Goal: Task Accomplishment & Management: Use online tool/utility

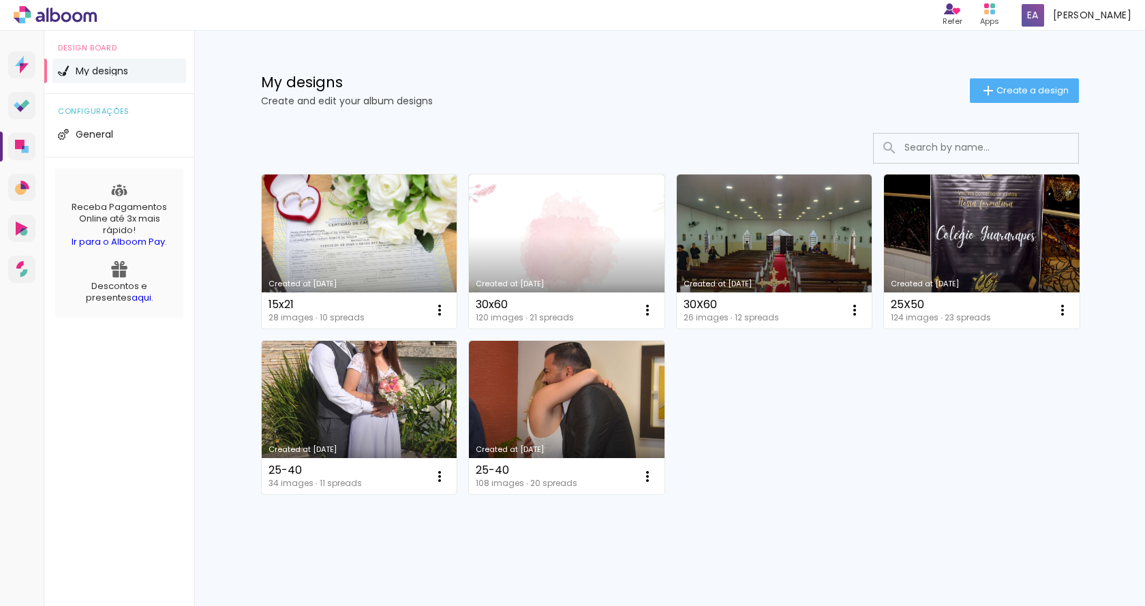
click at [400, 420] on link "Created at [DATE]" at bounding box center [360, 418] width 196 height 154
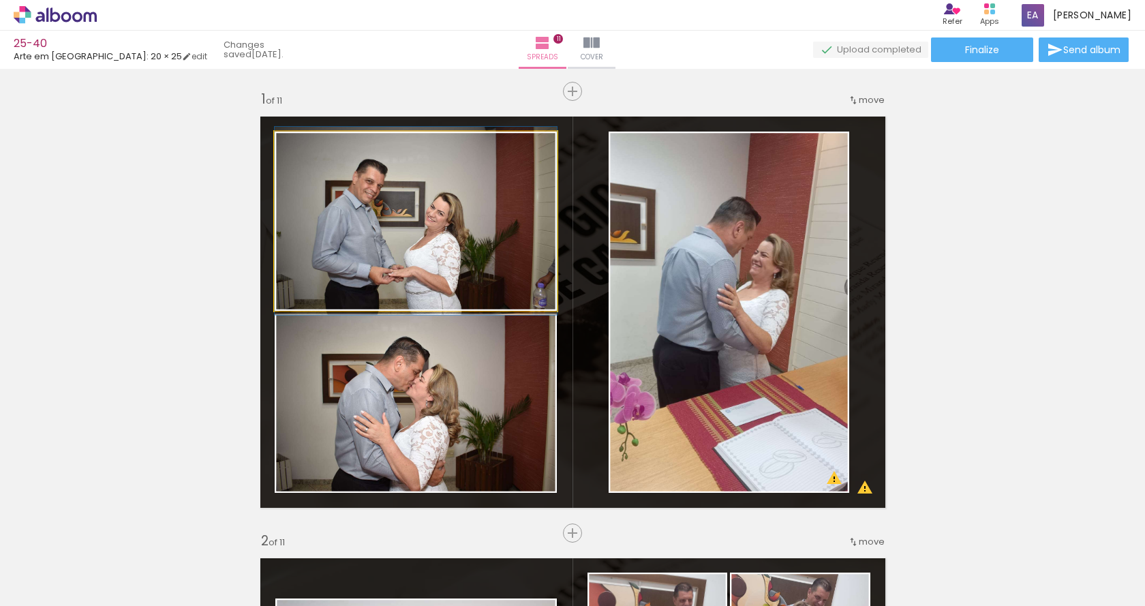
drag, startPoint x: 462, startPoint y: 245, endPoint x: 491, endPoint y: 331, distance: 90.7
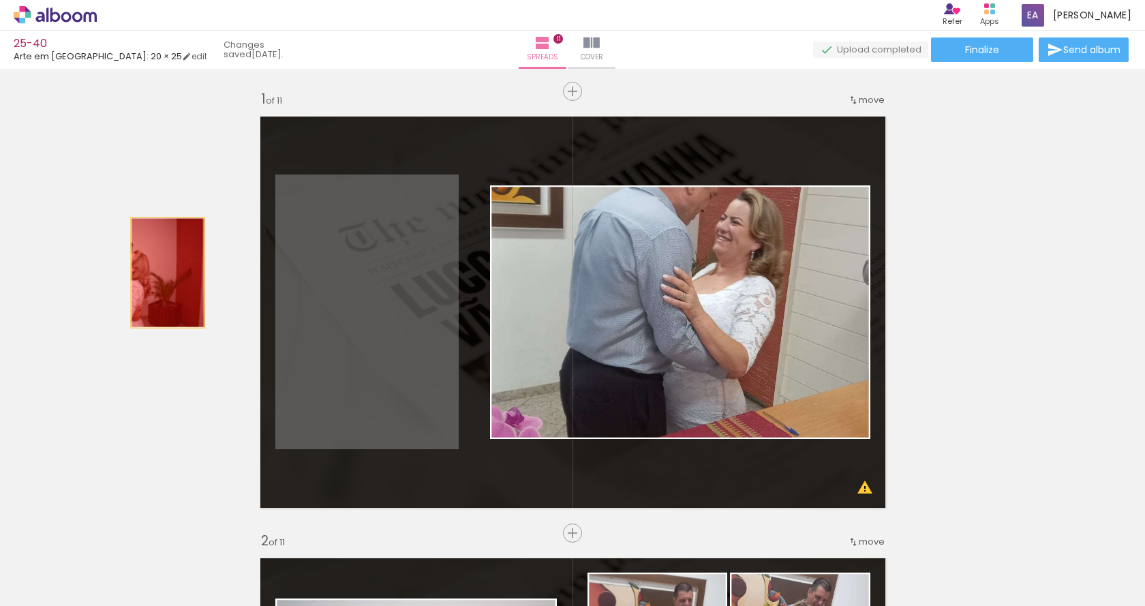
drag, startPoint x: 249, startPoint y: 280, endPoint x: 387, endPoint y: 296, distance: 139.3
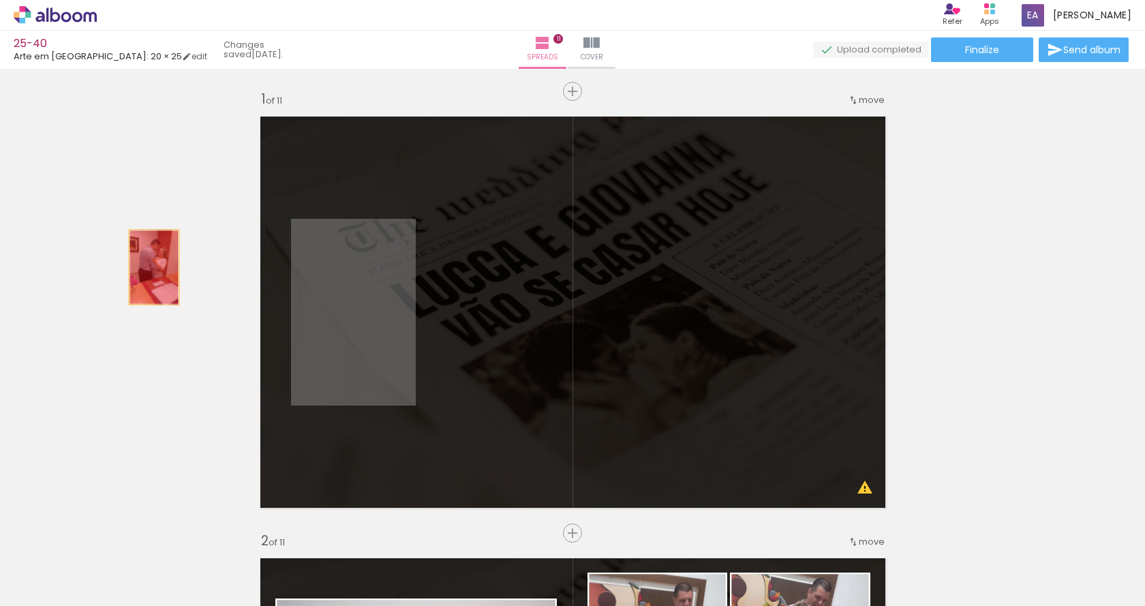
drag, startPoint x: 149, startPoint y: 267, endPoint x: 350, endPoint y: 298, distance: 203.4
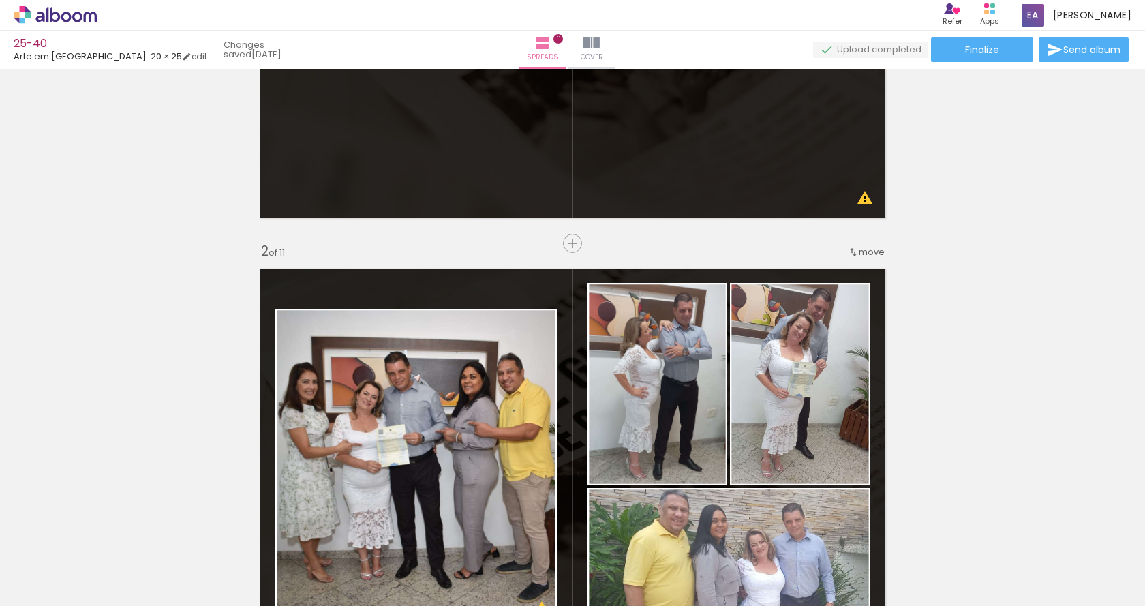
scroll to position [477, 0]
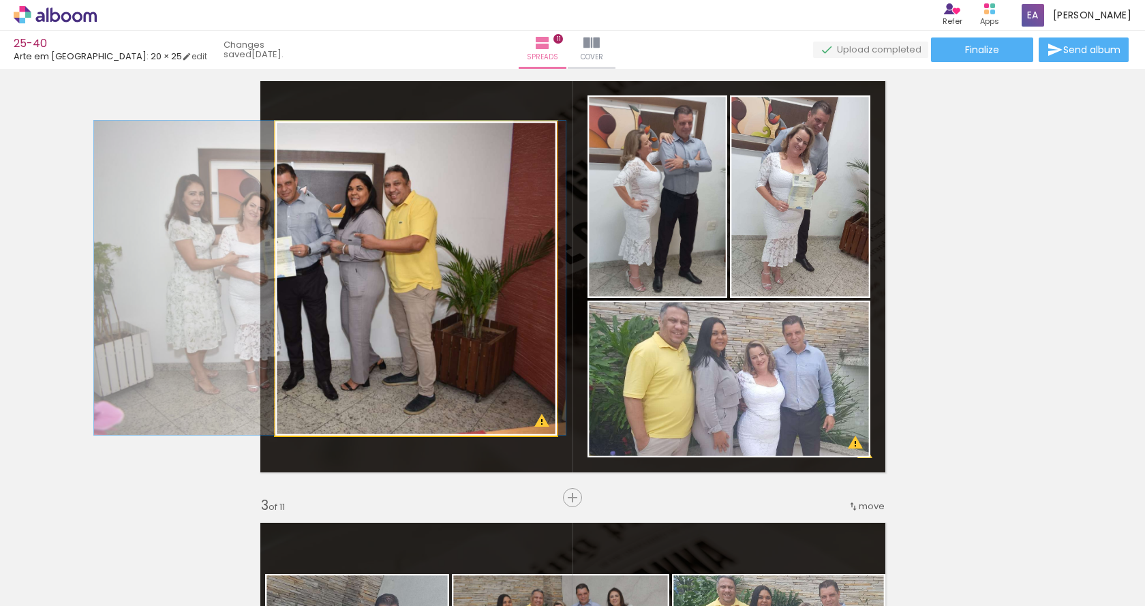
drag, startPoint x: 399, startPoint y: 266, endPoint x: 583, endPoint y: 281, distance: 184.6
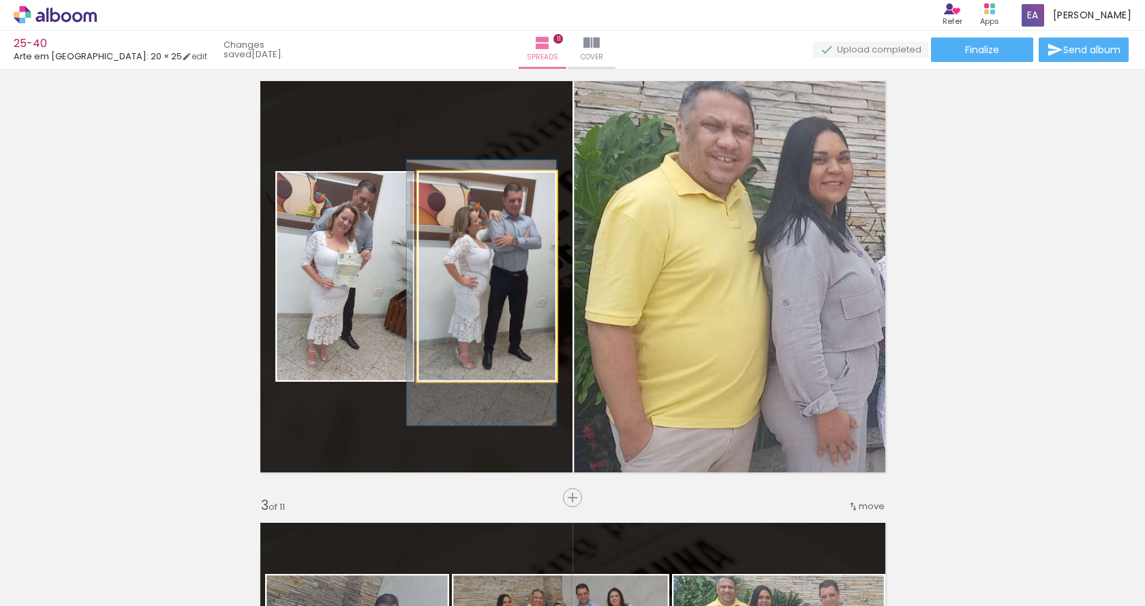
drag, startPoint x: 455, startPoint y: 269, endPoint x: 369, endPoint y: 271, distance: 85.2
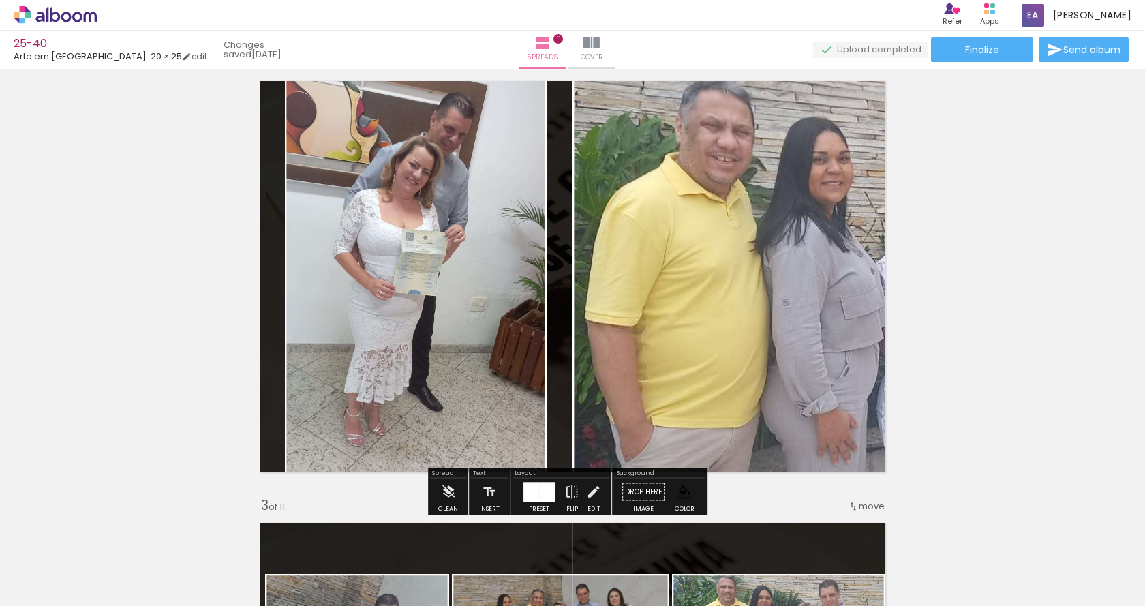
drag, startPoint x: 446, startPoint y: 275, endPoint x: 498, endPoint y: 269, distance: 52.9
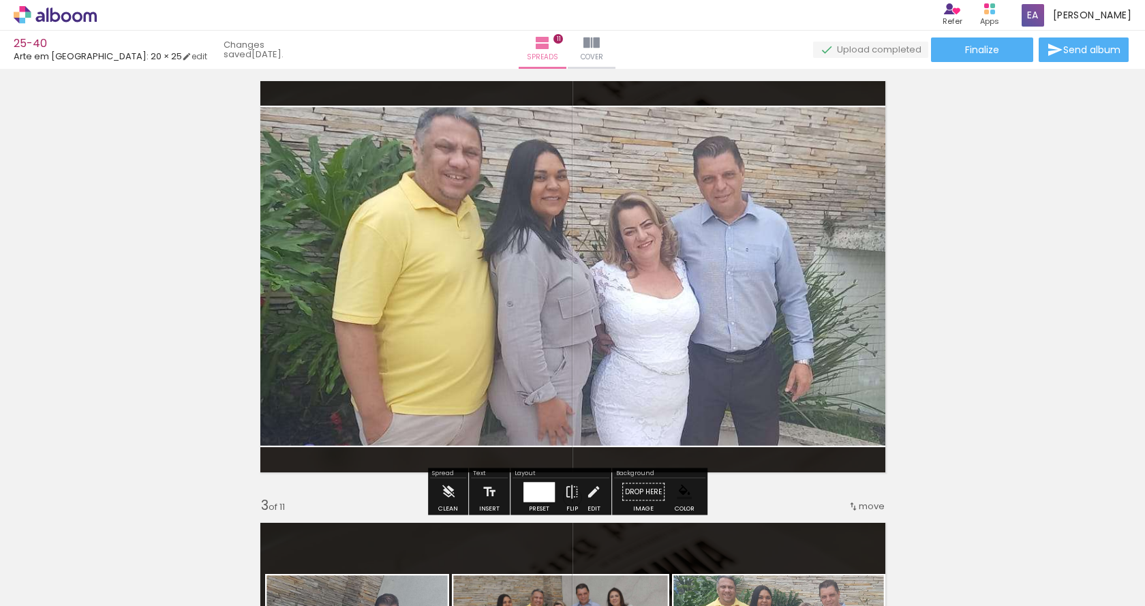
drag, startPoint x: 513, startPoint y: 272, endPoint x: 121, endPoint y: 287, distance: 392.2
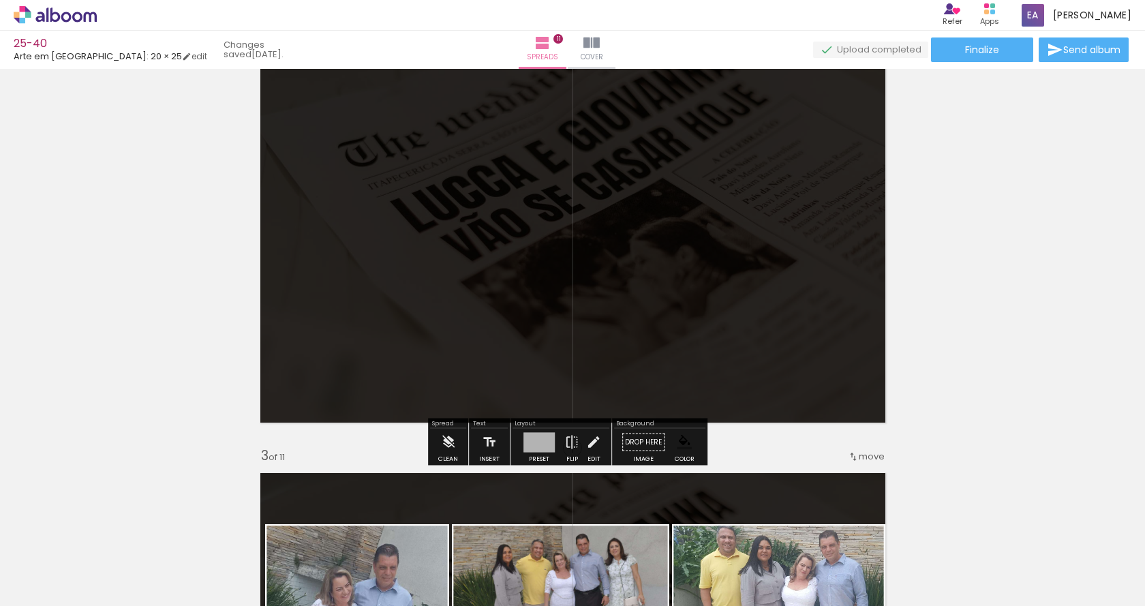
scroll to position [818, 0]
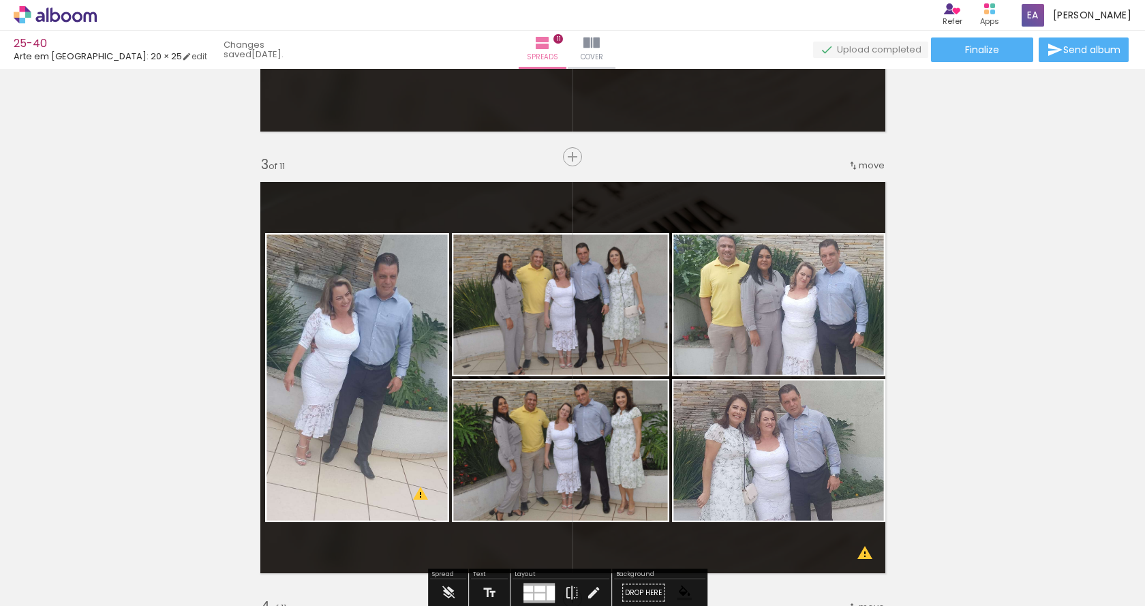
drag, startPoint x: 362, startPoint y: 328, endPoint x: 371, endPoint y: 316, distance: 15.1
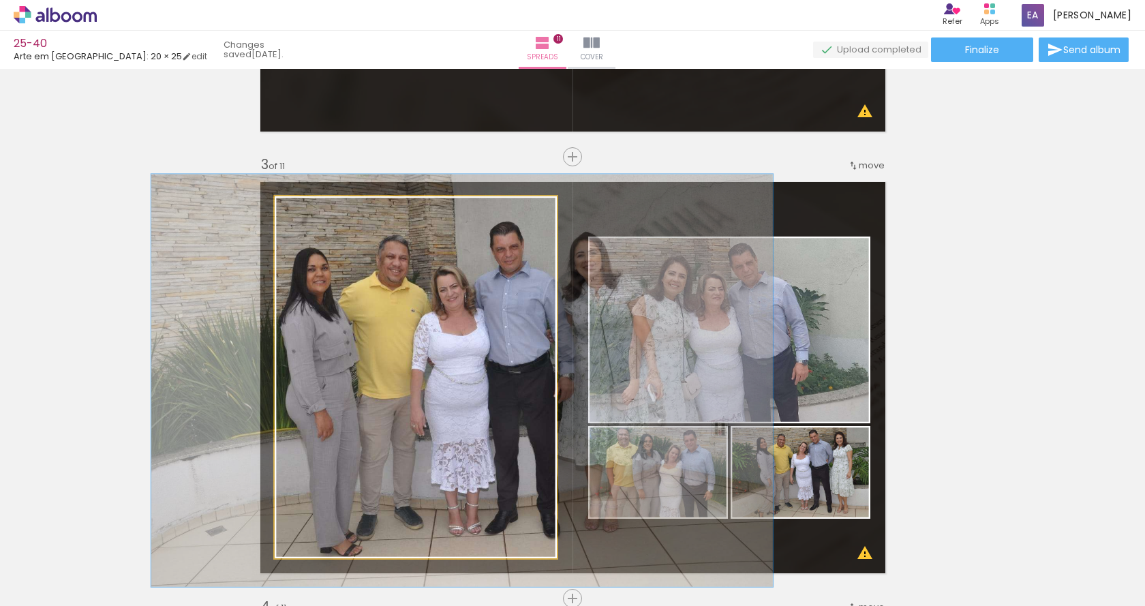
drag, startPoint x: 402, startPoint y: 325, endPoint x: 323, endPoint y: 305, distance: 81.7
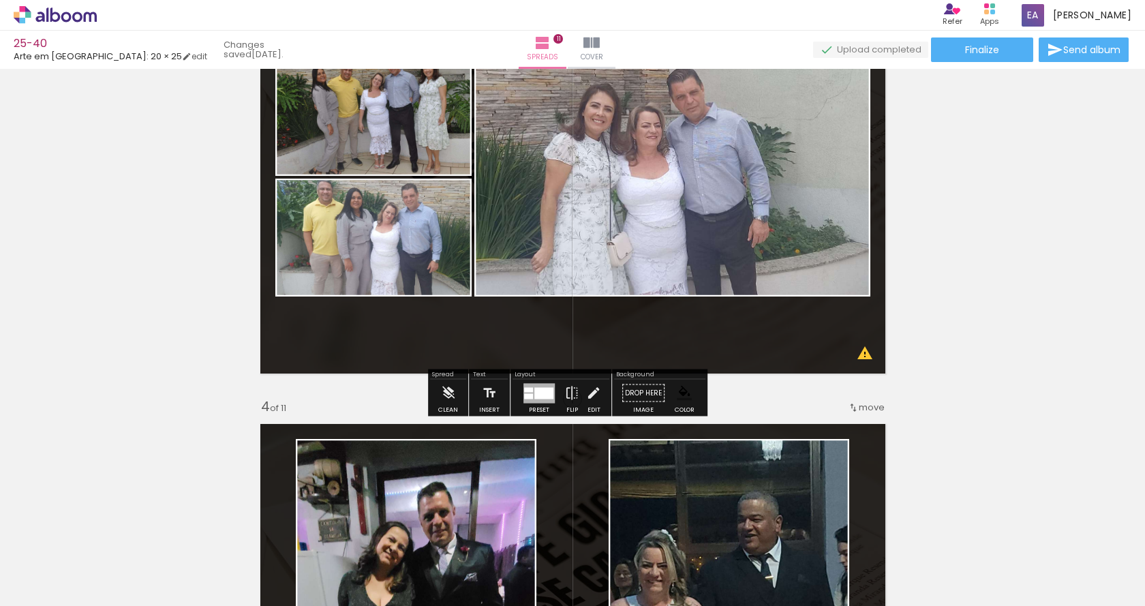
scroll to position [1090, 0]
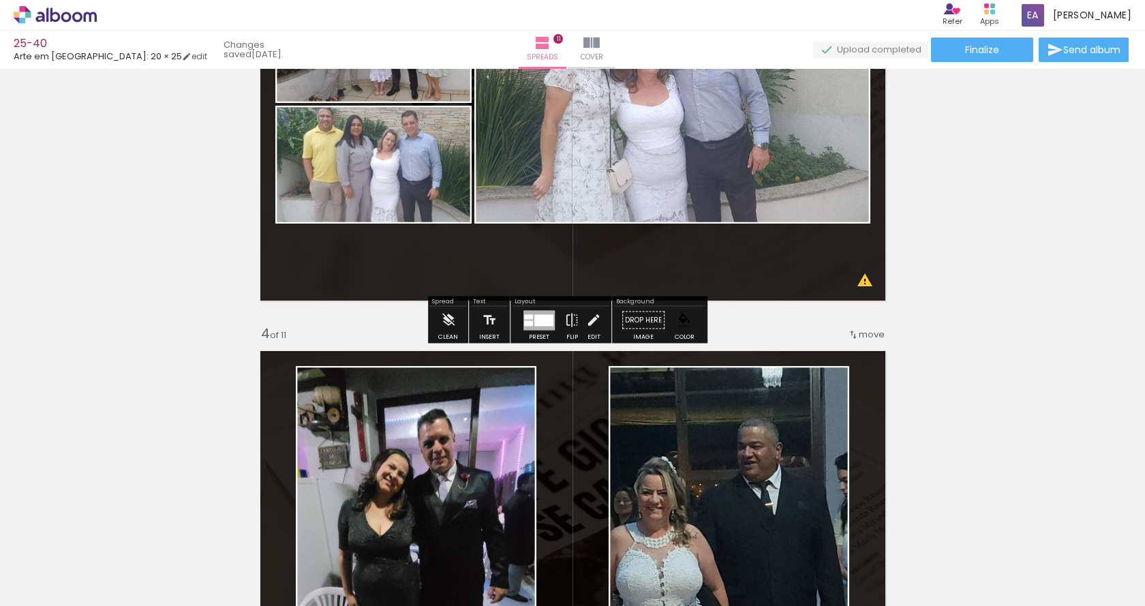
drag, startPoint x: 379, startPoint y: 175, endPoint x: 305, endPoint y: 295, distance: 141.1
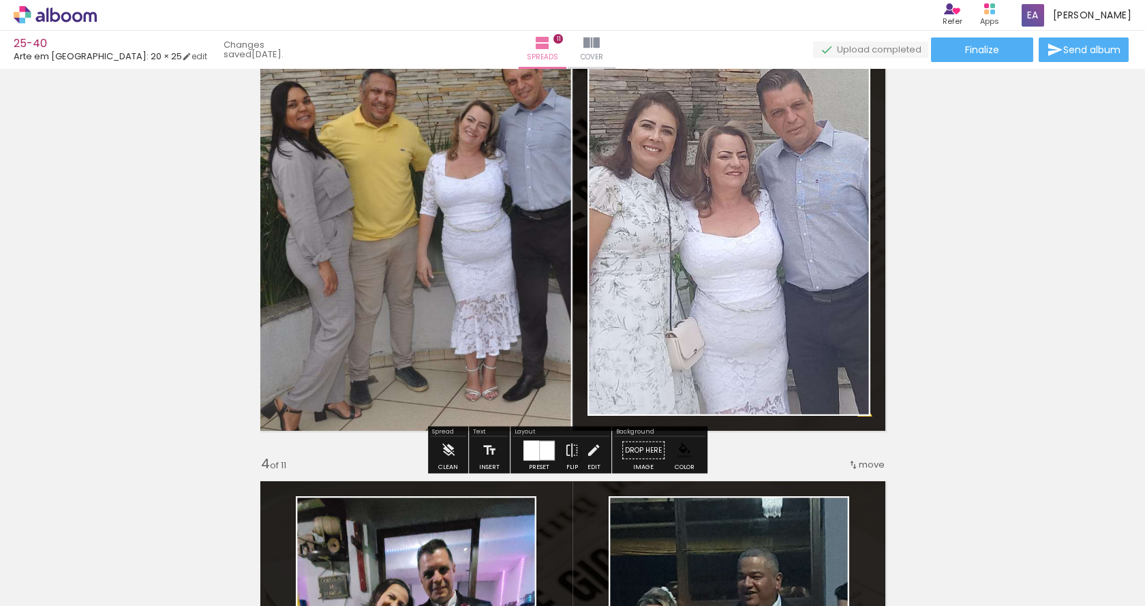
scroll to position [954, 0]
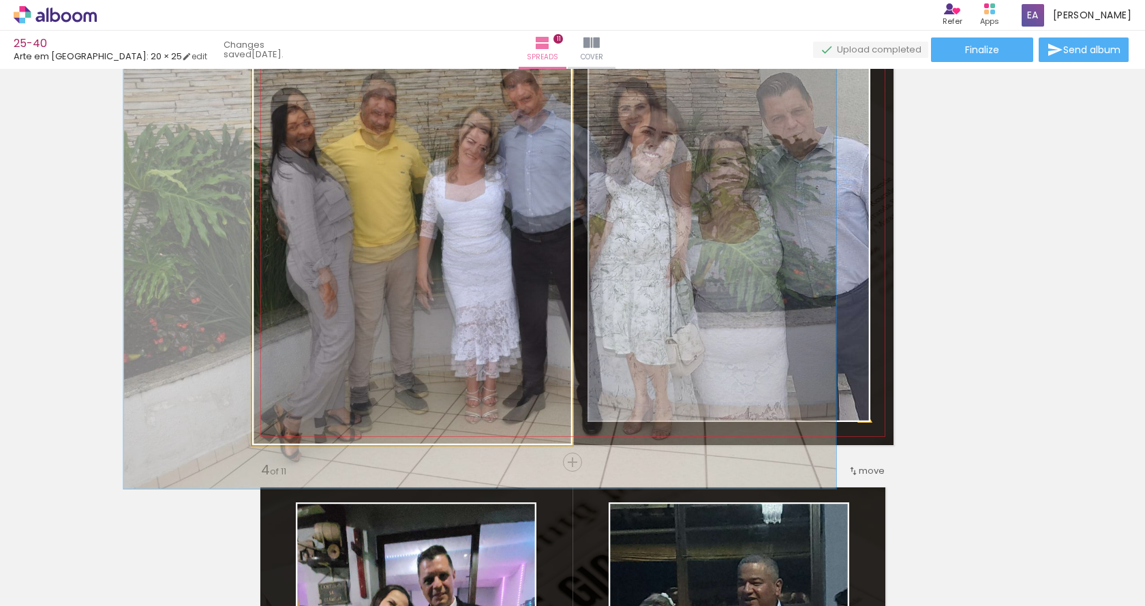
drag, startPoint x: 403, startPoint y: 271, endPoint x: 245, endPoint y: 254, distance: 158.4
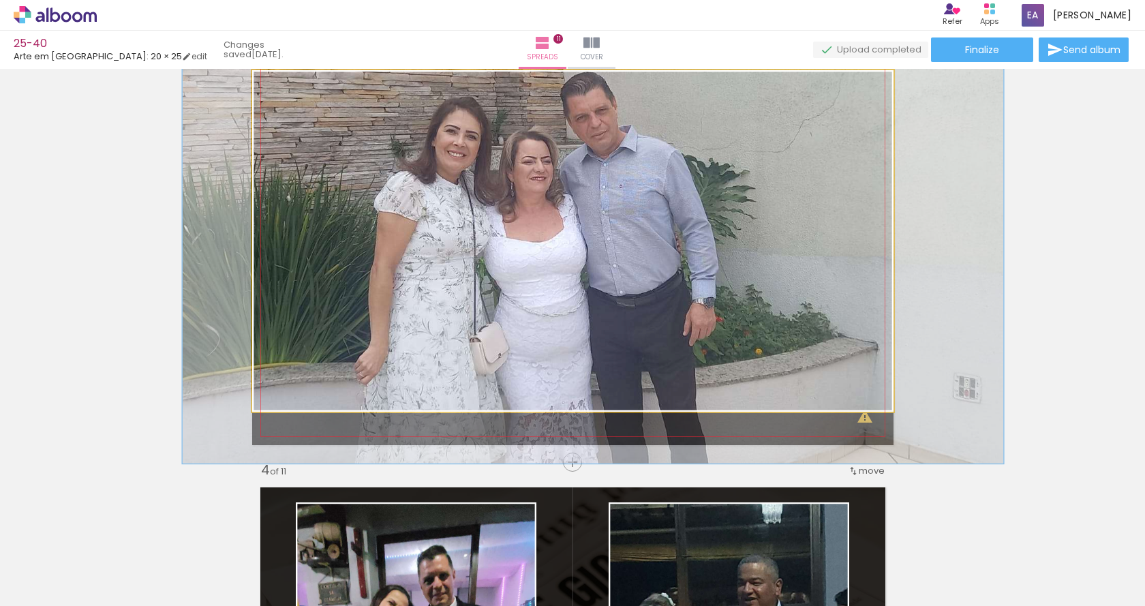
drag, startPoint x: 361, startPoint y: 268, endPoint x: 318, endPoint y: 305, distance: 56.0
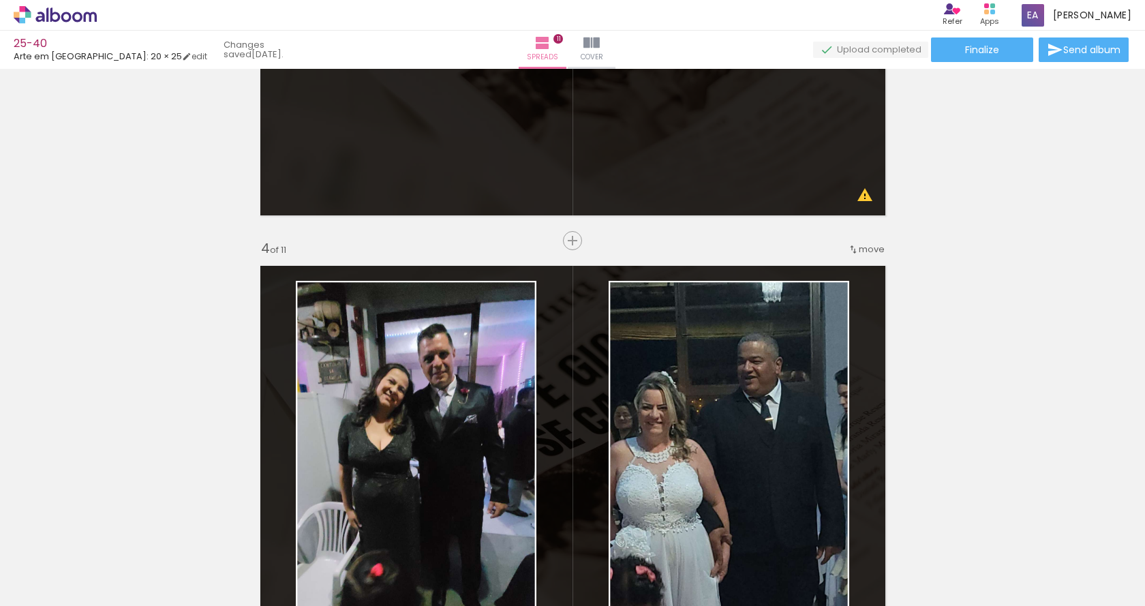
scroll to position [1227, 0]
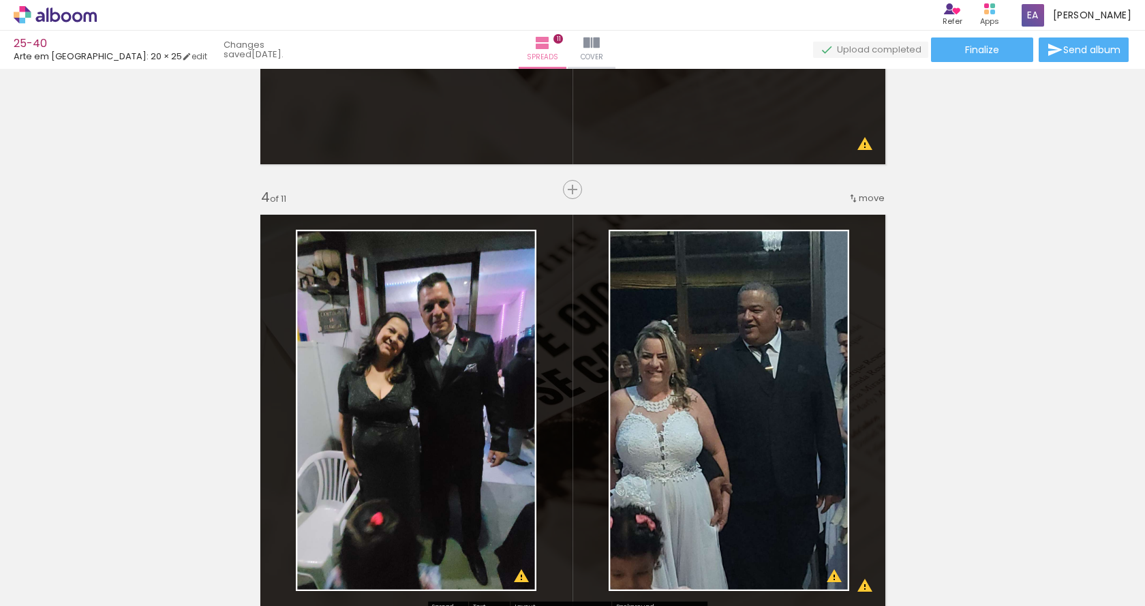
drag, startPoint x: 0, startPoint y: 243, endPoint x: 485, endPoint y: 348, distance: 496.0
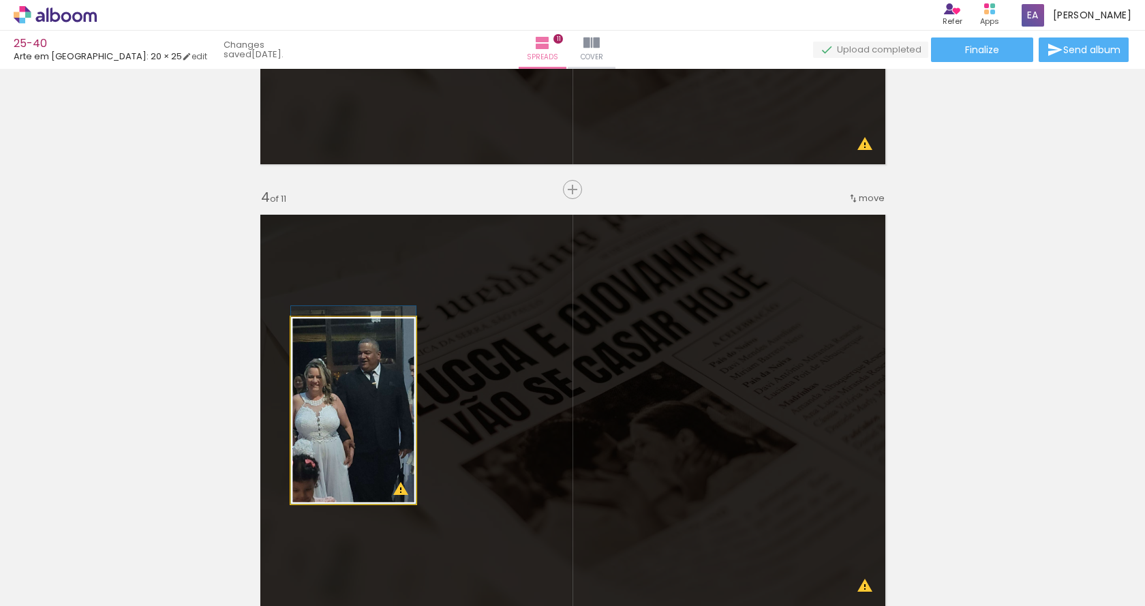
drag, startPoint x: 369, startPoint y: 401, endPoint x: 320, endPoint y: 318, distance: 97.5
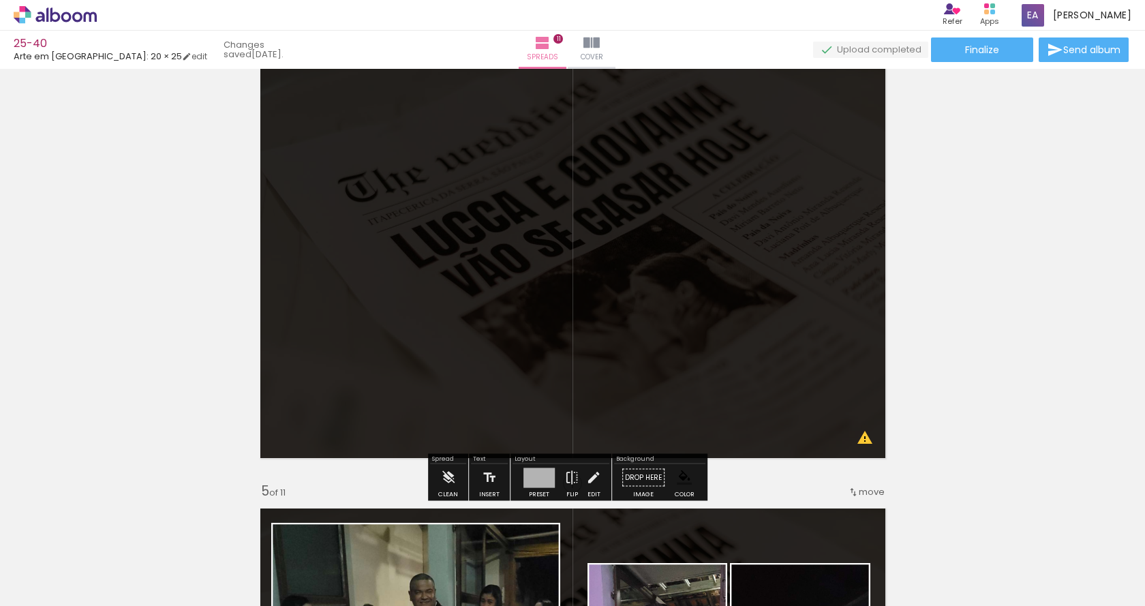
scroll to position [1636, 0]
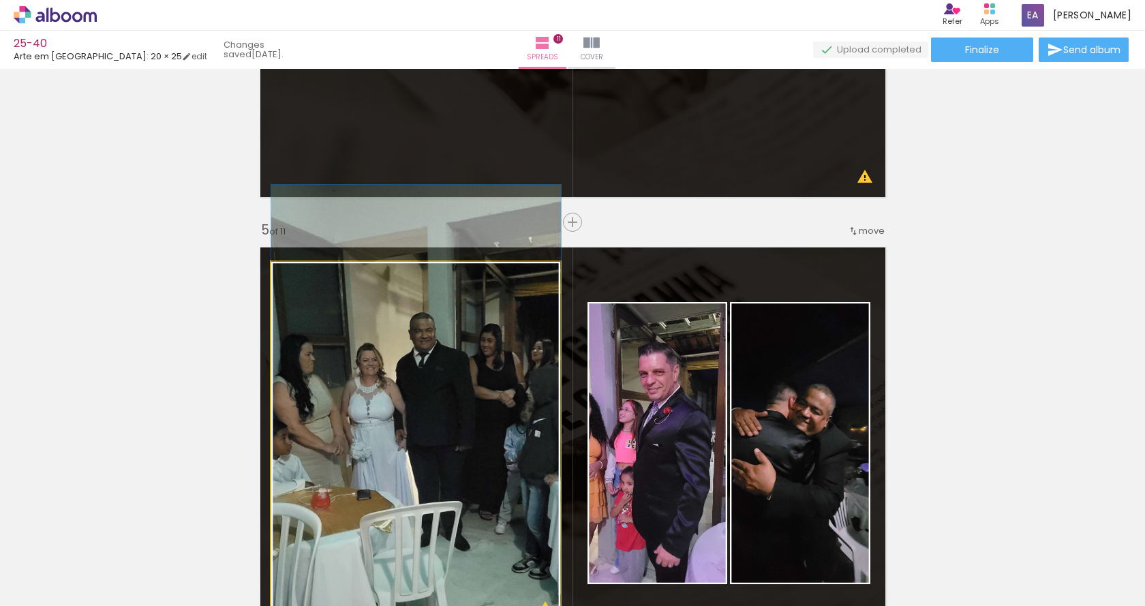
drag, startPoint x: 373, startPoint y: 377, endPoint x: 410, endPoint y: 285, distance: 99.4
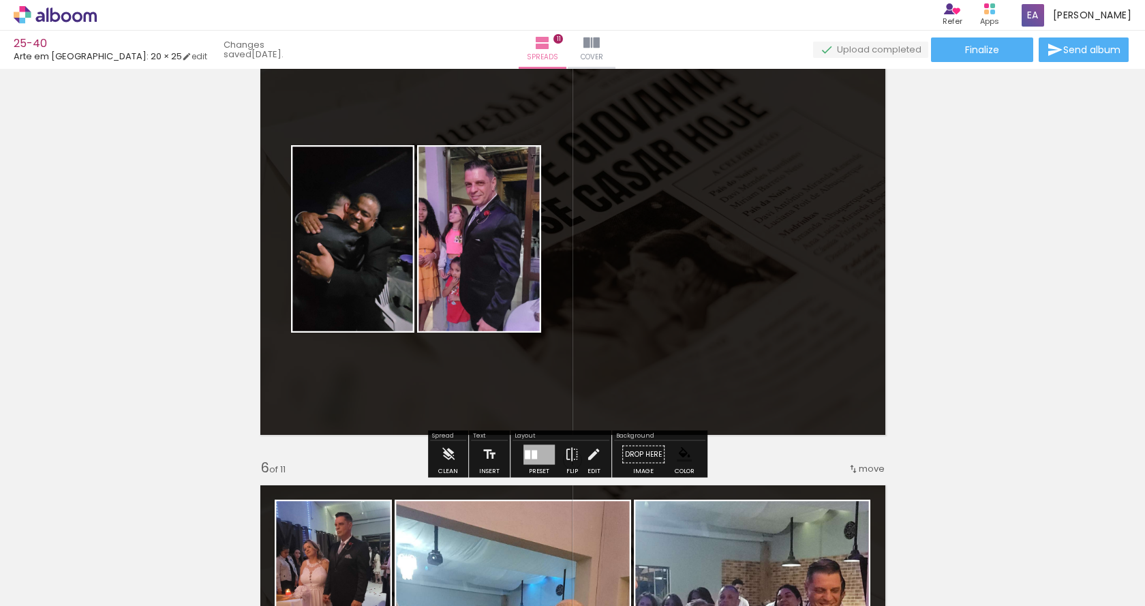
scroll to position [1840, 0]
drag, startPoint x: 238, startPoint y: 219, endPoint x: 379, endPoint y: 219, distance: 141.1
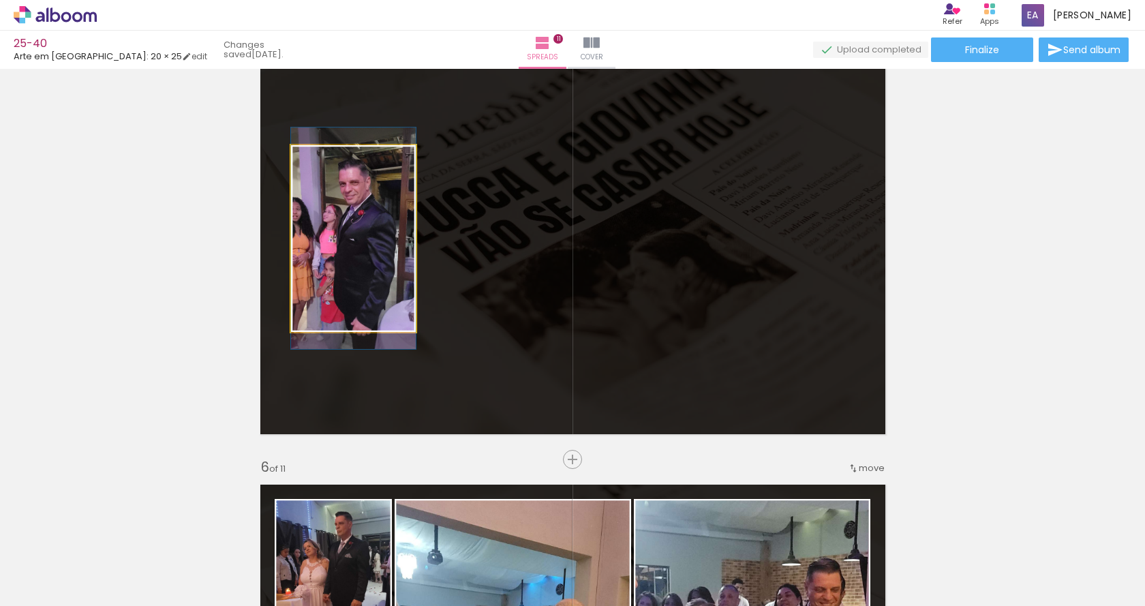
drag, startPoint x: 356, startPoint y: 240, endPoint x: 277, endPoint y: 169, distance: 105.7
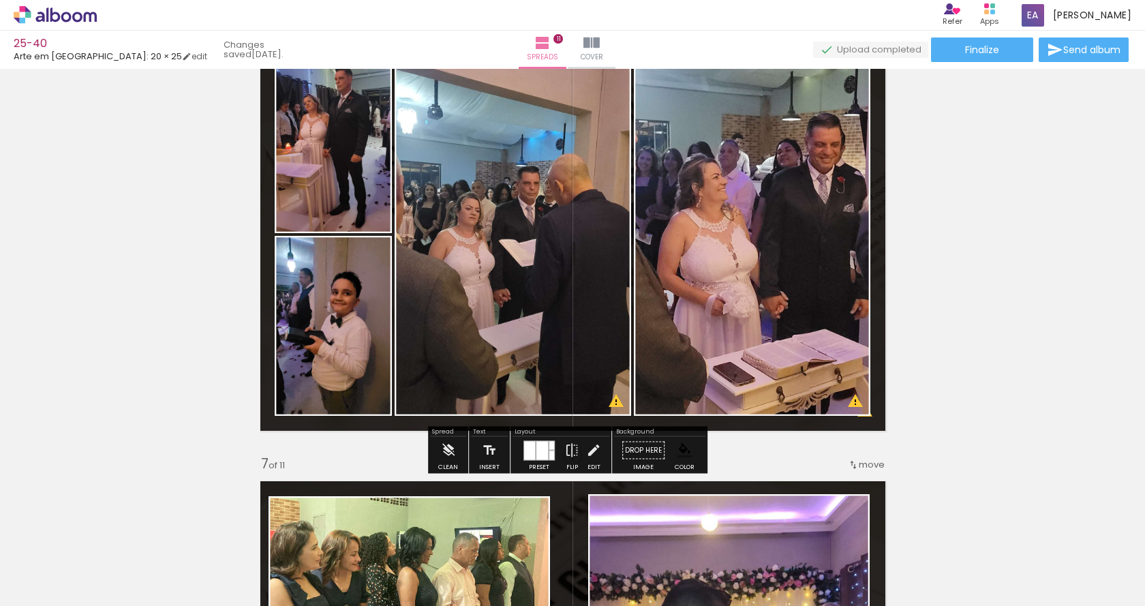
scroll to position [2317, 0]
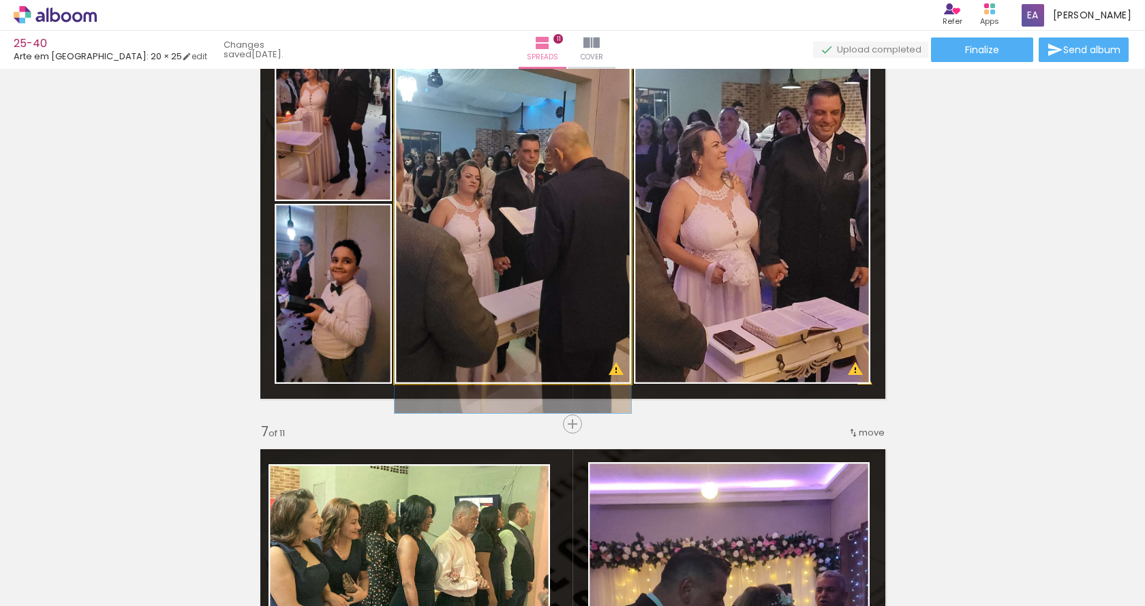
drag, startPoint x: 465, startPoint y: 247, endPoint x: 292, endPoint y: 228, distance: 174.8
click at [35, 183] on div "Add spread 1 of 11 Add spread 2 of 11 Add spread 3 of 11 Add spread 4 of 11 Add…" at bounding box center [572, 406] width 1145 height 5300
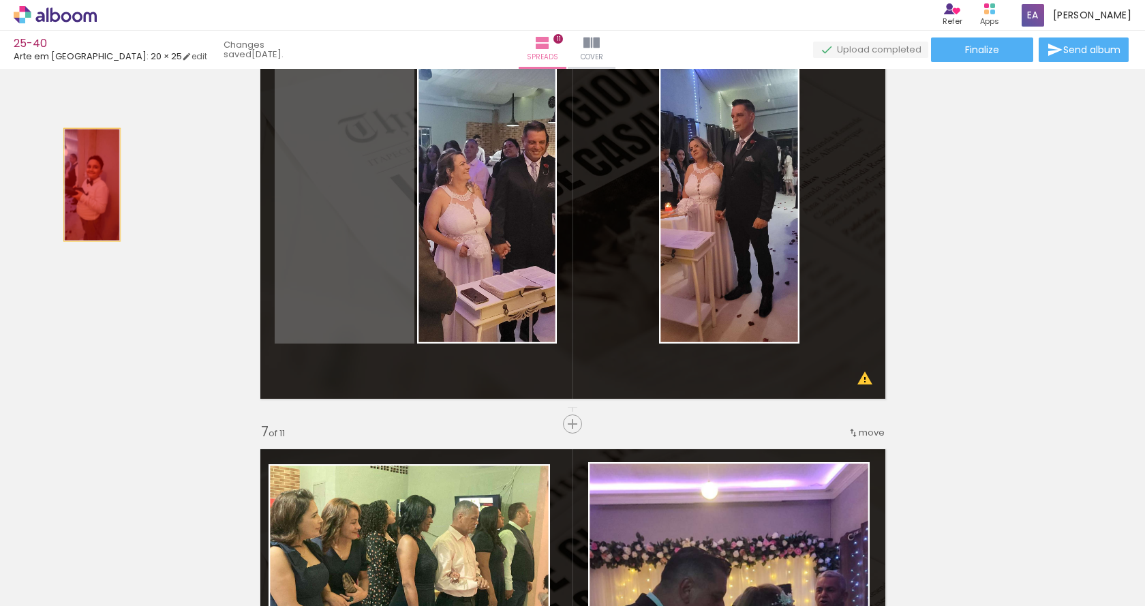
drag, startPoint x: 170, startPoint y: 207, endPoint x: 352, endPoint y: 224, distance: 182.8
click at [0, 152] on div "Add spread 1 of 11 Add spread 2 of 11 Add spread 3 of 11 Add spread 4 of 11 Add…" at bounding box center [572, 406] width 1145 height 5300
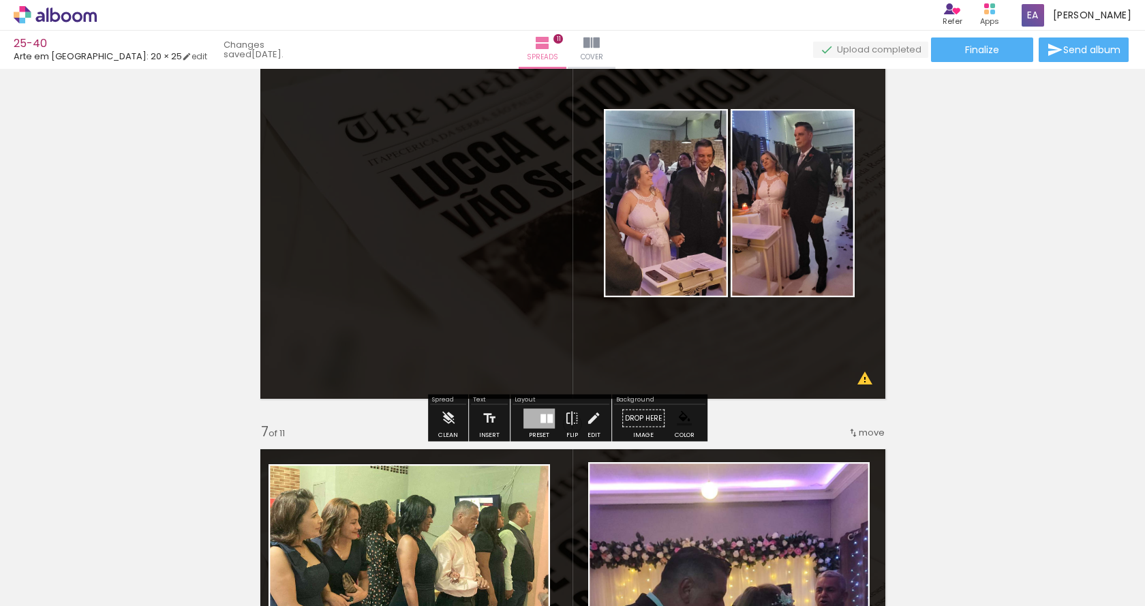
drag, startPoint x: 641, startPoint y: 209, endPoint x: 489, endPoint y: 216, distance: 152.9
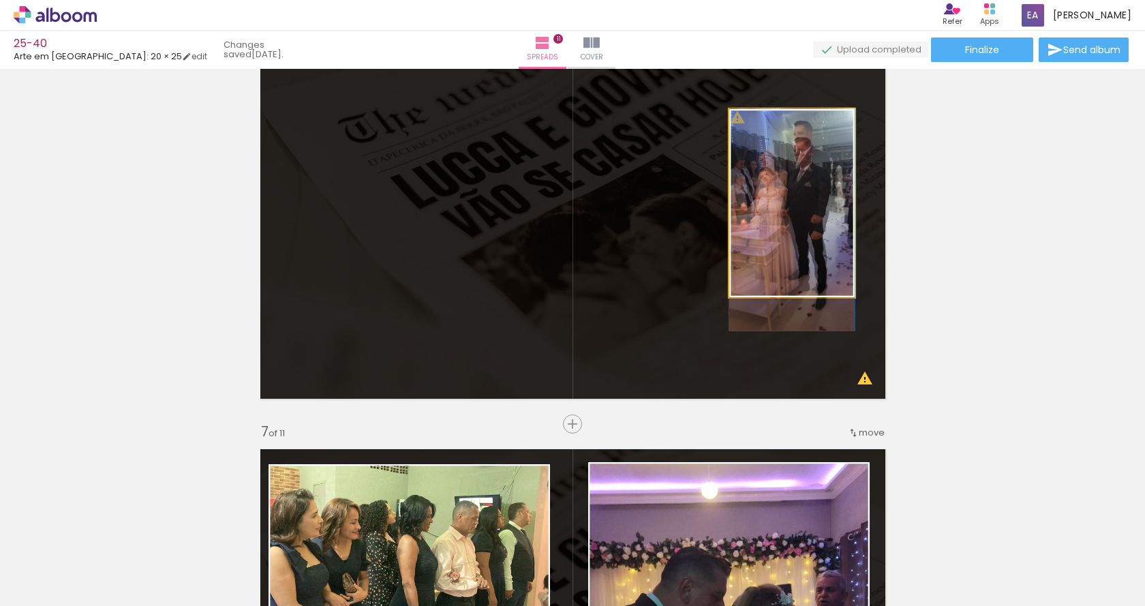
drag, startPoint x: 787, startPoint y: 240, endPoint x: 1045, endPoint y: 207, distance: 261.0
click at [1140, 201] on div "Add spread 1 of 11 Add spread 2 of 11 Add spread 3 of 11 Add spread 4 of 11 Add…" at bounding box center [572, 337] width 1145 height 537
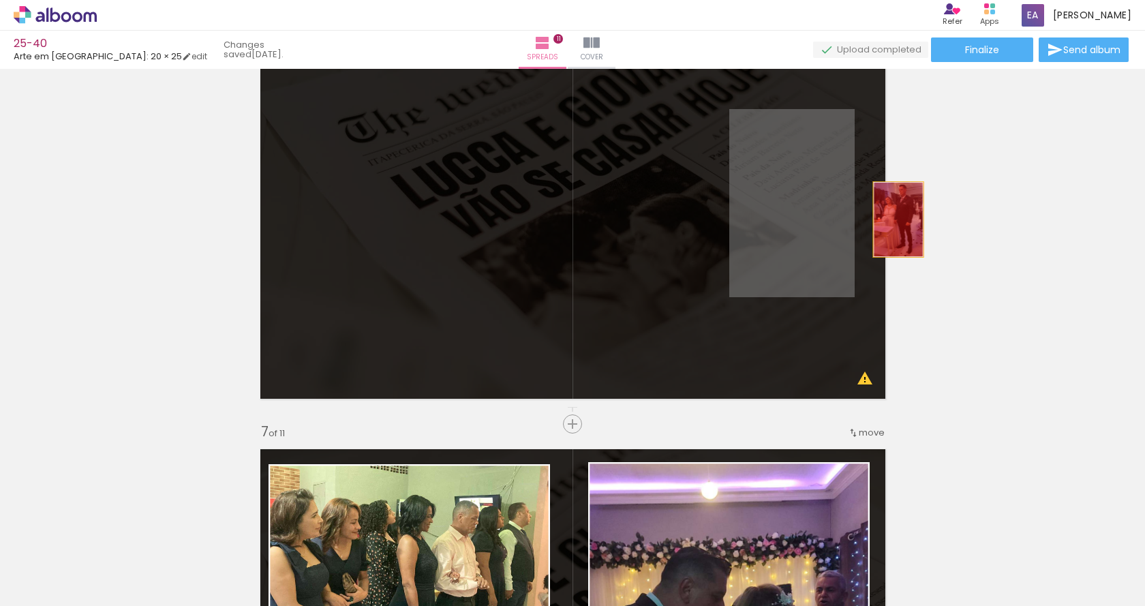
drag, startPoint x: 808, startPoint y: 207, endPoint x: 934, endPoint y: 277, distance: 144.0
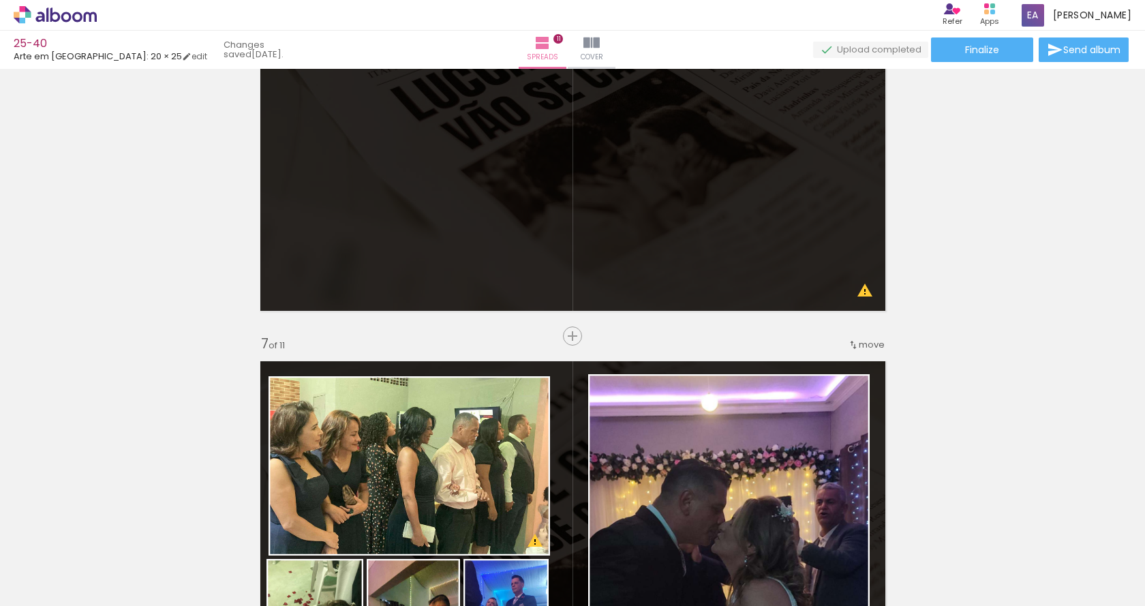
scroll to position [2590, 0]
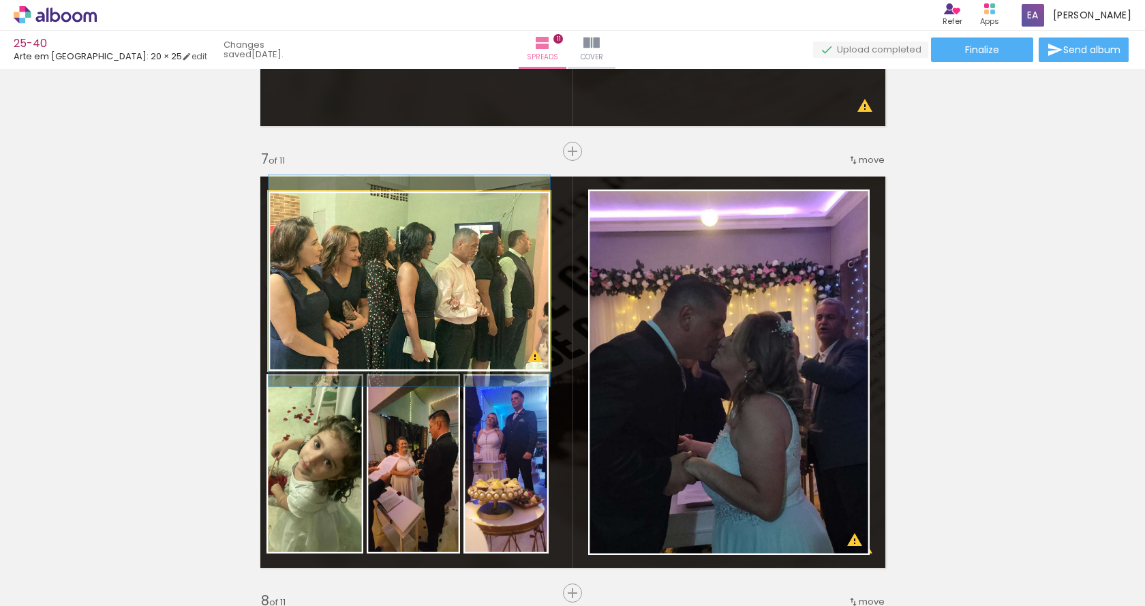
drag, startPoint x: 483, startPoint y: 288, endPoint x: 305, endPoint y: 295, distance: 177.4
click at [78, 255] on div "Add spread 1 of 11 Add spread 2 of 11 Add spread 3 of 11 Add spread 4 of 11 Add…" at bounding box center [572, 134] width 1145 height 5300
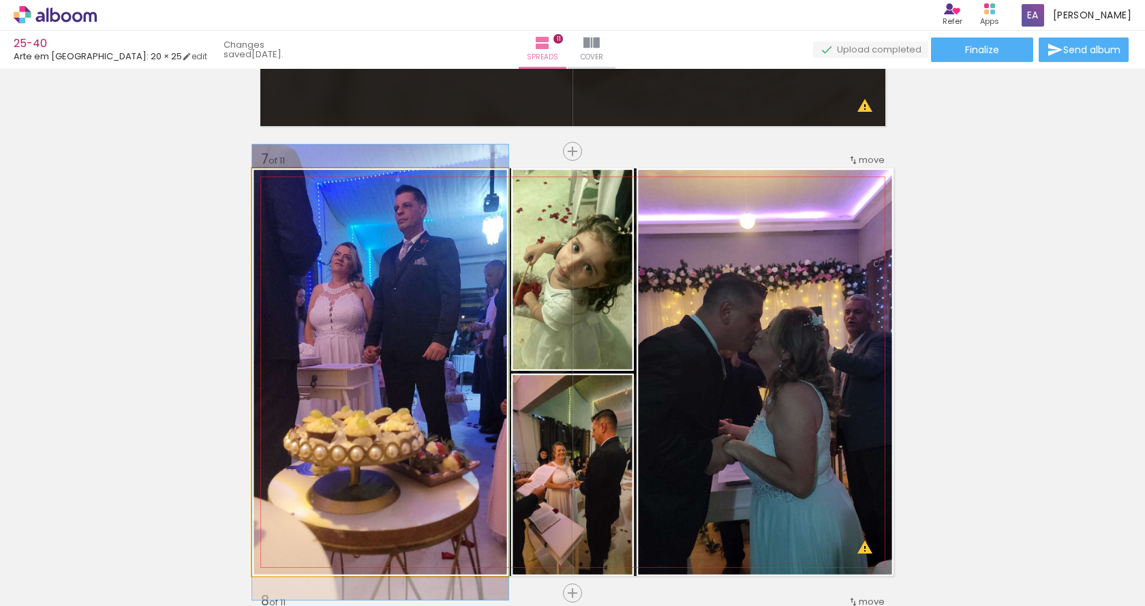
drag, startPoint x: 397, startPoint y: 316, endPoint x: 357, endPoint y: 296, distance: 45.1
click at [0, 245] on div "Add spread 1 of 11 Add spread 2 of 11 Add spread 3 of 11 Add spread 4 of 11 Add…" at bounding box center [572, 134] width 1145 height 5300
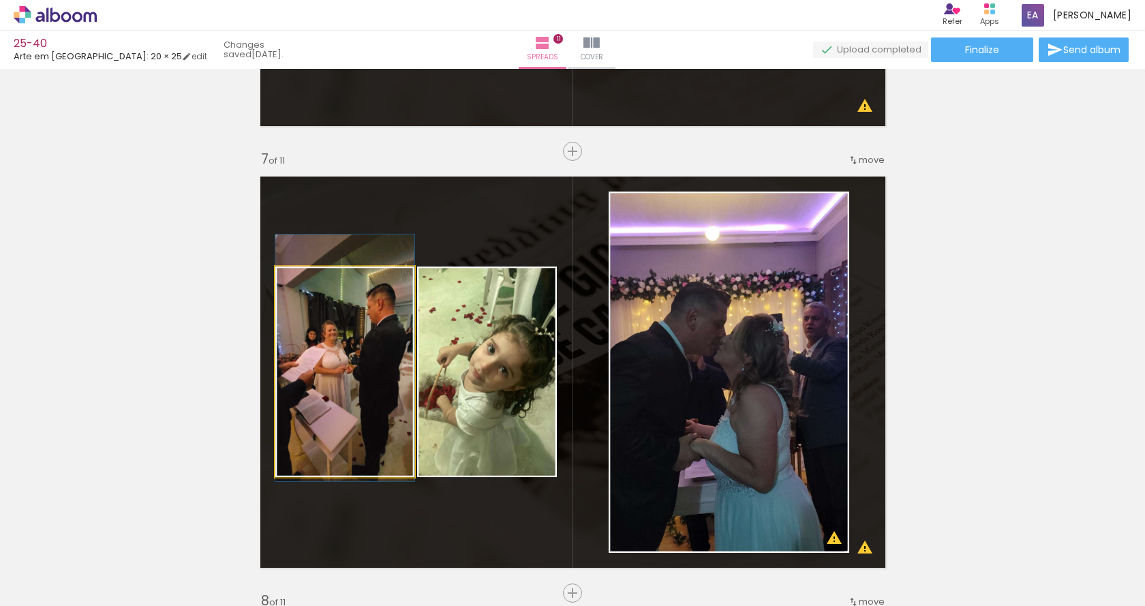
drag, startPoint x: 339, startPoint y: 349, endPoint x: 384, endPoint y: 331, distance: 48.0
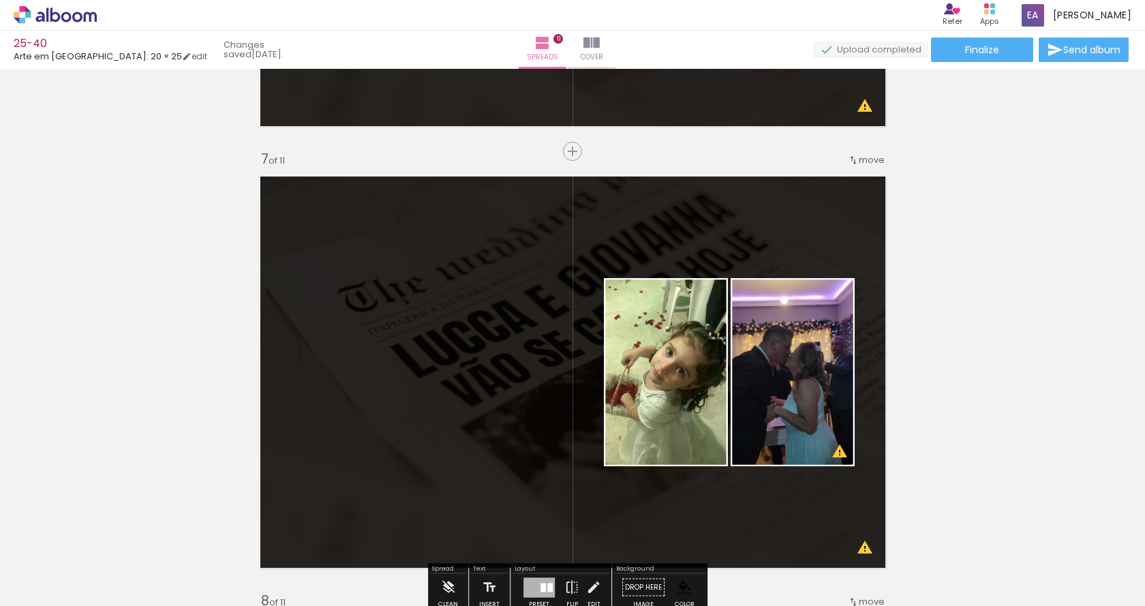
drag, startPoint x: 652, startPoint y: 373, endPoint x: 1144, endPoint y: 294, distance: 498.5
click at [1144, 294] on div "Add spread 1 of 11 Add spread 2 of 11 Add spread 3 of 11 Add spread 4 of 11 Add…" at bounding box center [572, 337] width 1145 height 537
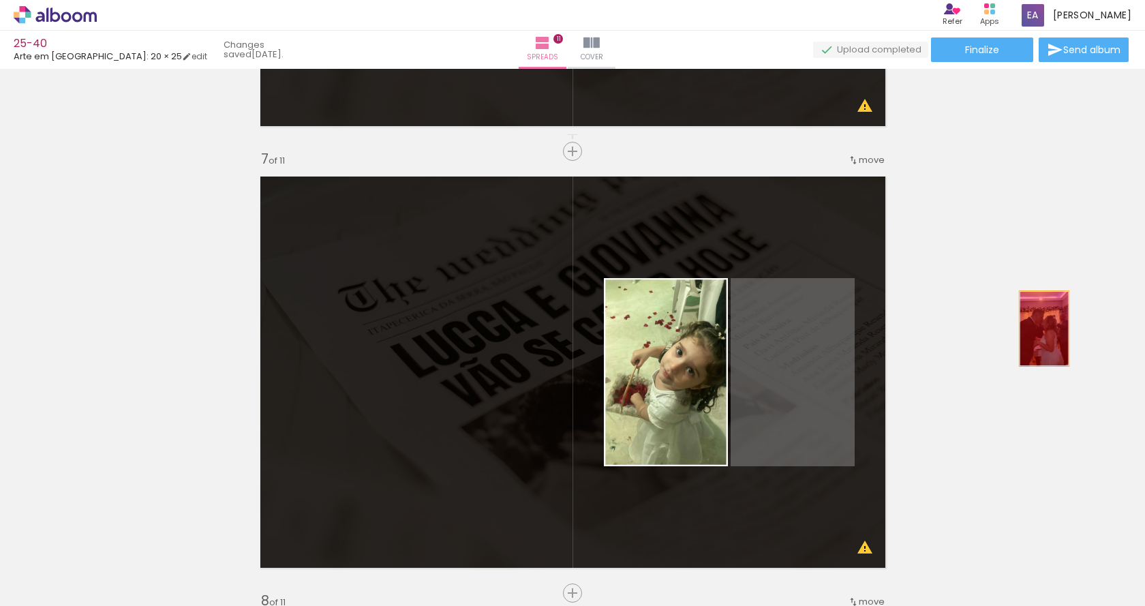
drag, startPoint x: 774, startPoint y: 392, endPoint x: 1143, endPoint y: 284, distance: 384.3
click at [1144, 284] on div "Add spread 1 of 11 Add spread 2 of 11 Add spread 3 of 11 Add spread 4 of 11 Add…" at bounding box center [572, 337] width 1145 height 537
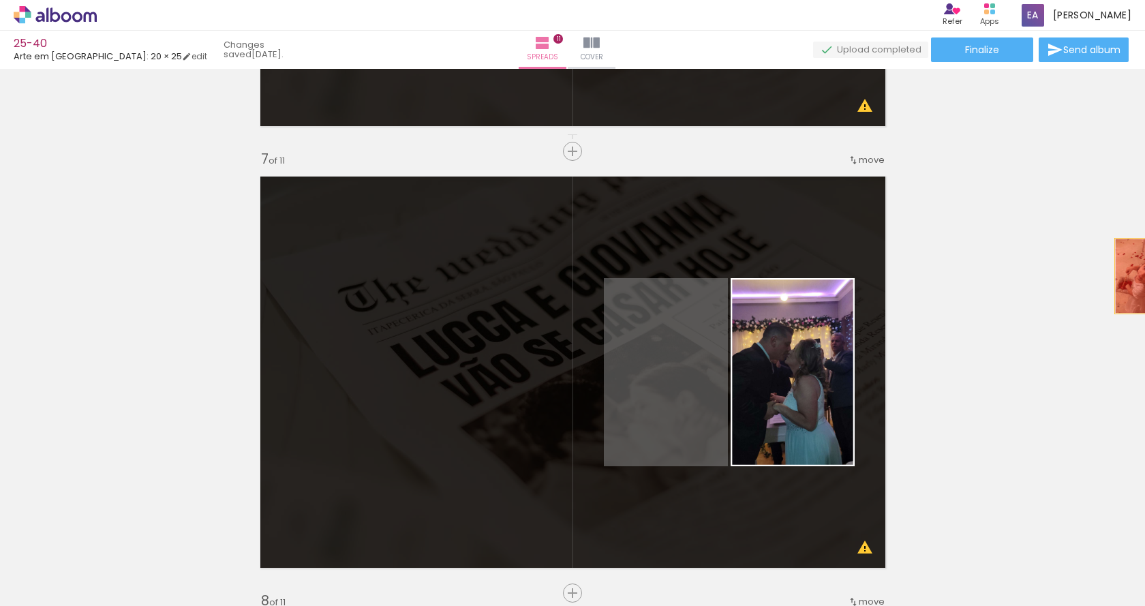
drag, startPoint x: 671, startPoint y: 357, endPoint x: 954, endPoint y: 312, distance: 287.1
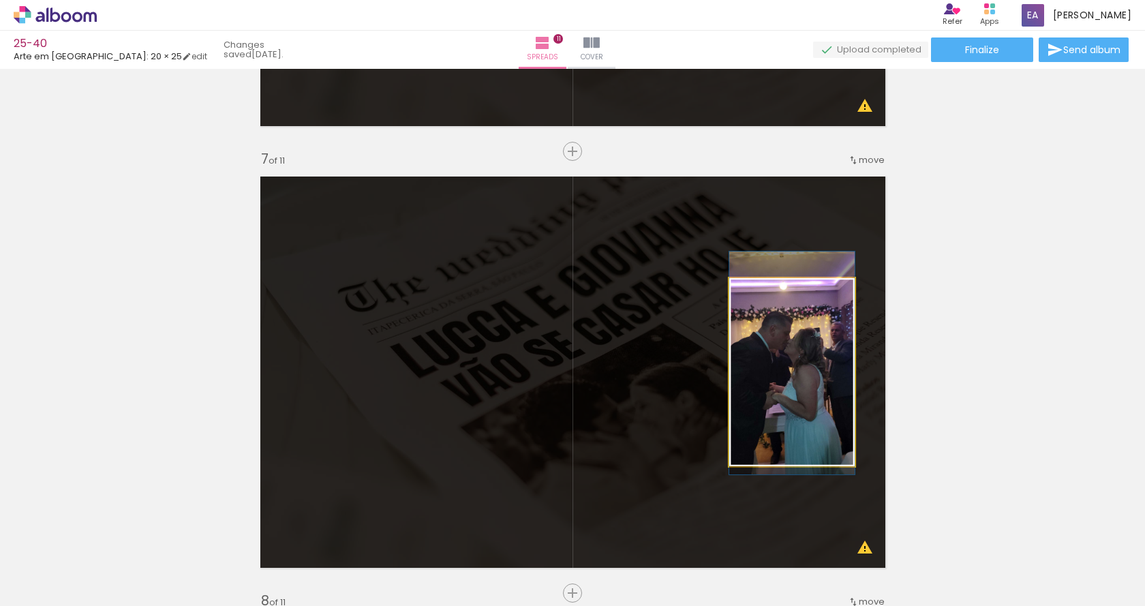
drag, startPoint x: 813, startPoint y: 363, endPoint x: 988, endPoint y: 305, distance: 184.7
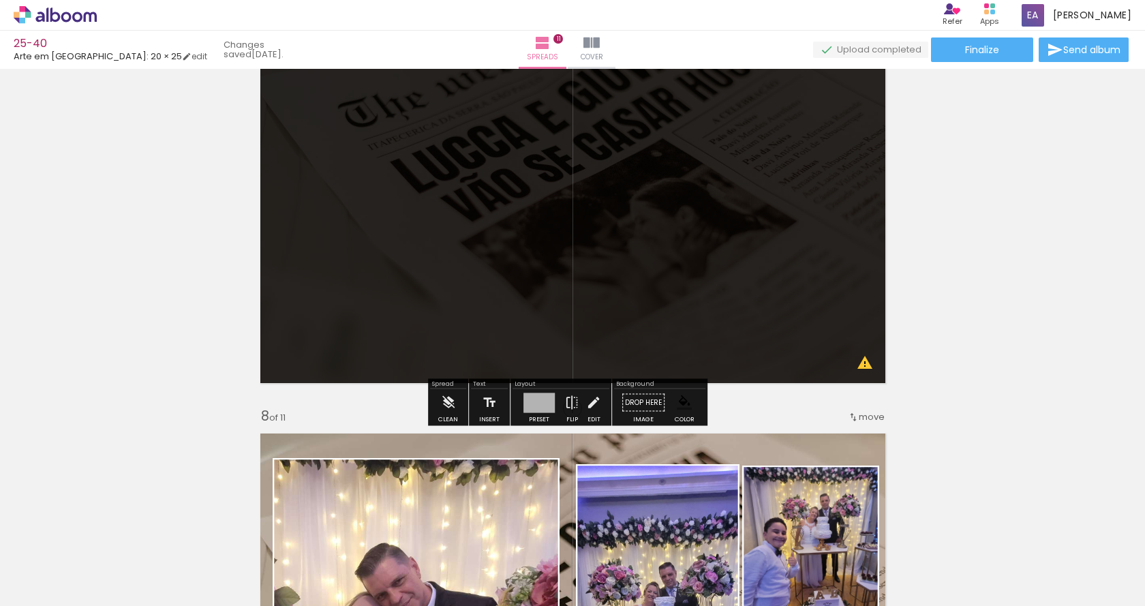
scroll to position [3135, 0]
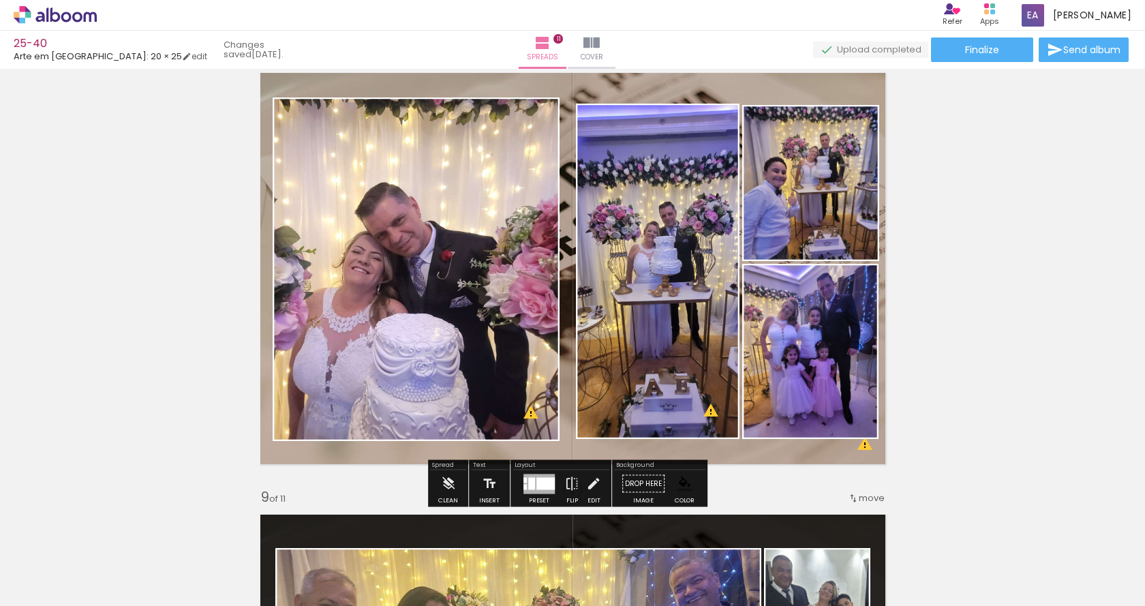
drag, startPoint x: 498, startPoint y: 286, endPoint x: 215, endPoint y: 245, distance: 285.8
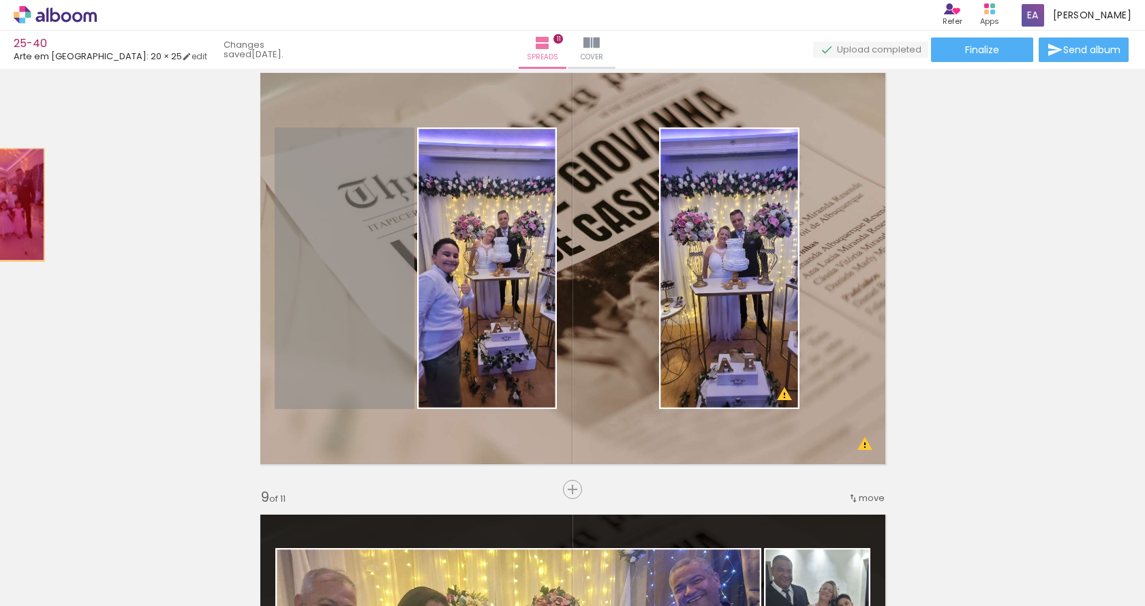
drag
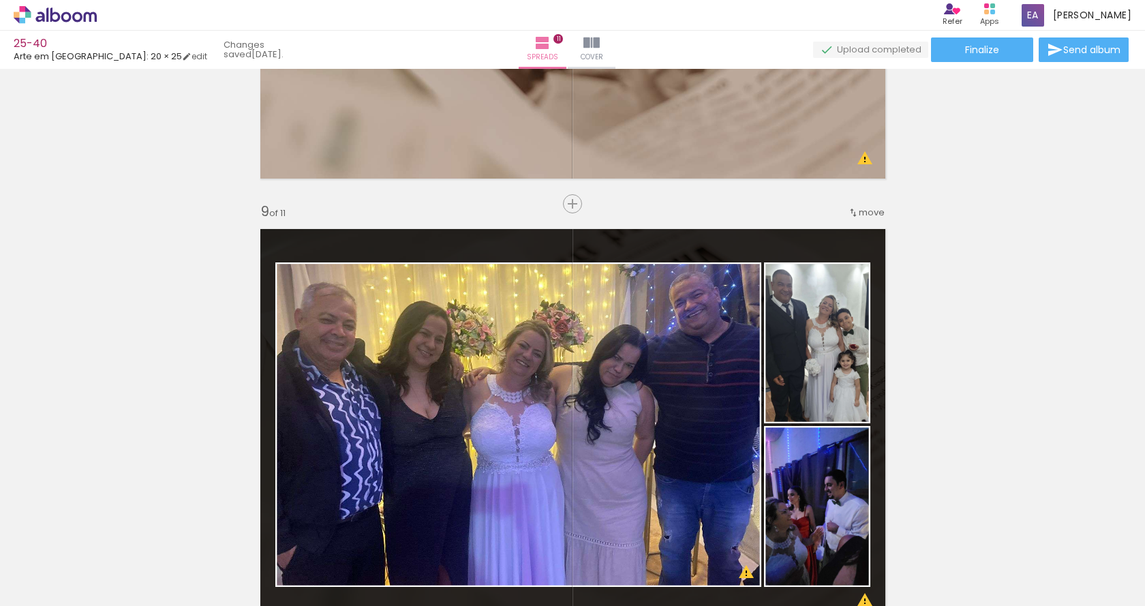
scroll to position [3476, 0]
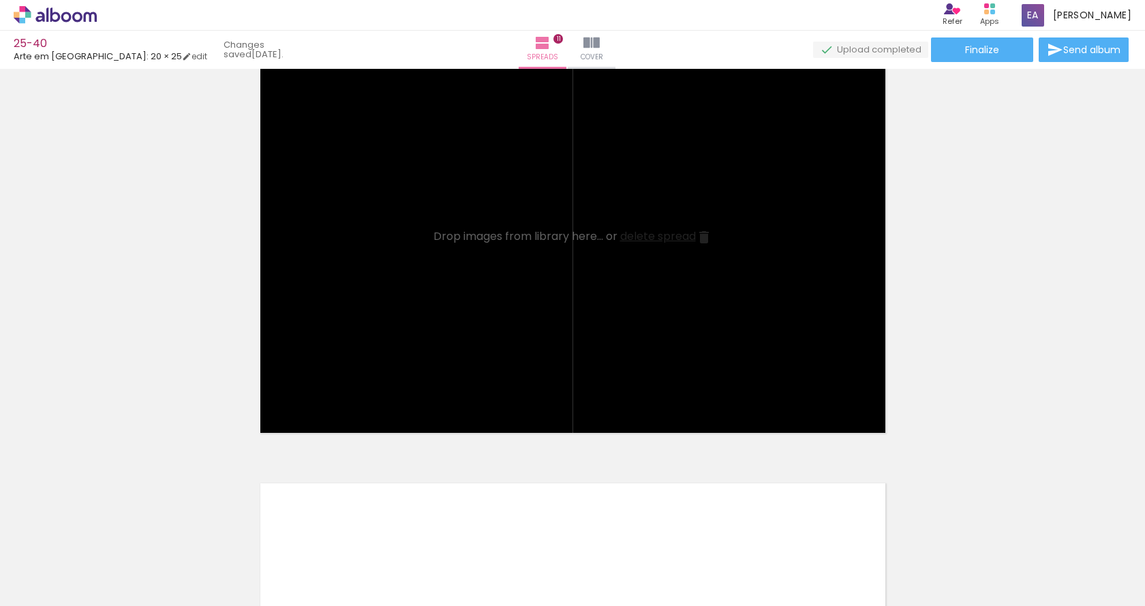
scroll to position [4226, 0]
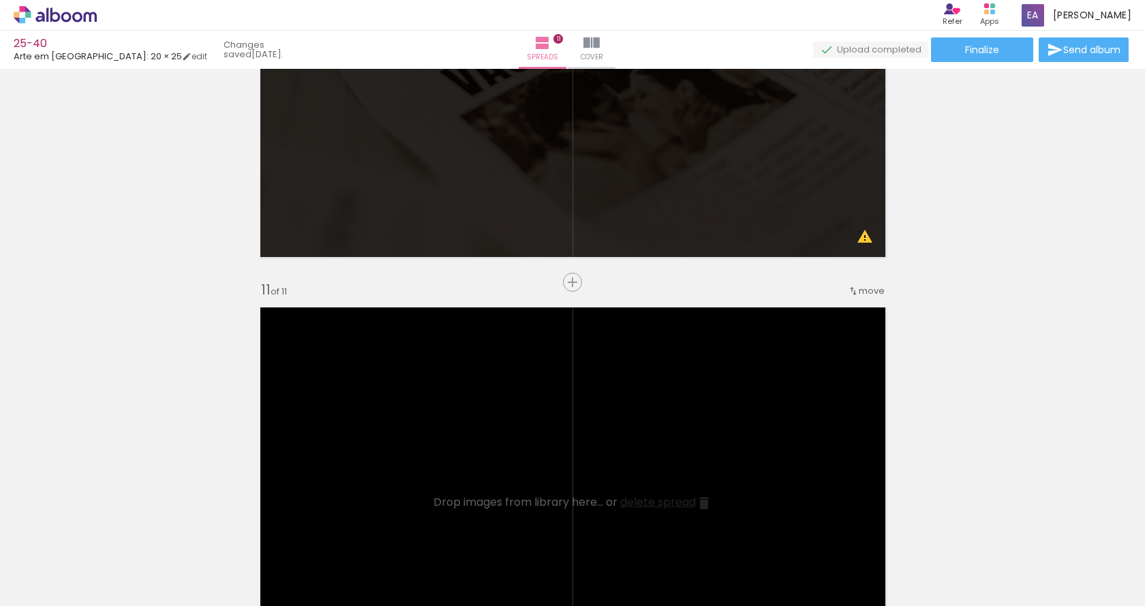
click at [102, 536] on iron-icon at bounding box center [94, 532] width 14 height 14
click at [102, 532] on iron-icon at bounding box center [94, 532] width 14 height 14
click at [188, 532] on quentale-thumb at bounding box center [200, 560] width 76 height 78
click at [102, 532] on iron-icon at bounding box center [94, 532] width 14 height 14
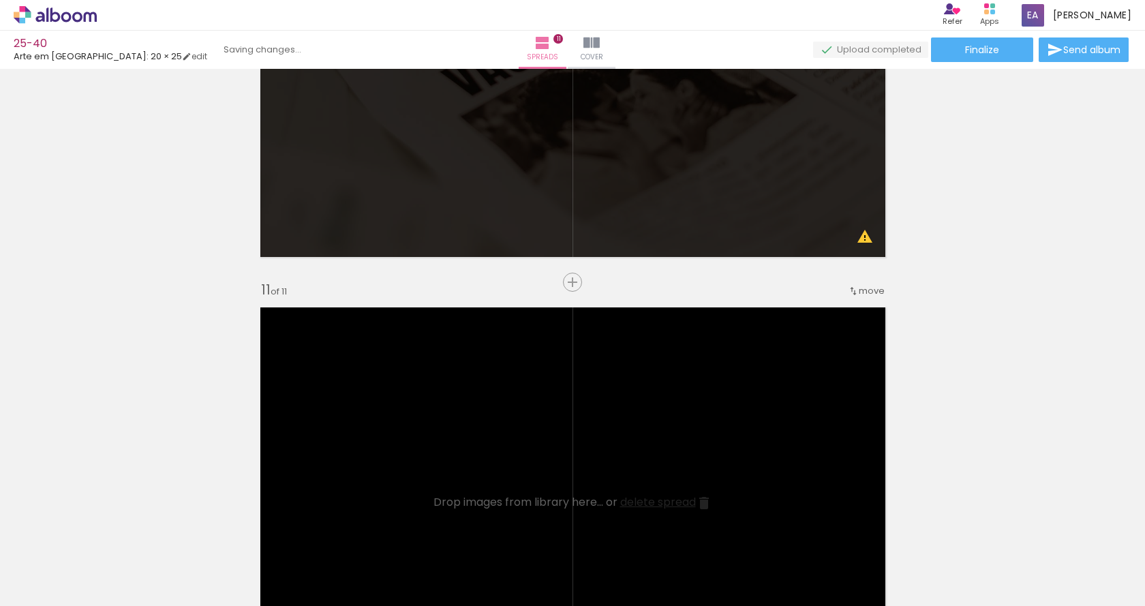
click at [102, 532] on iron-icon at bounding box center [94, 532] width 14 height 14
click at [178, 532] on iron-icon at bounding box center [171, 532] width 14 height 14
click at [102, 532] on iron-icon at bounding box center [94, 532] width 14 height 14
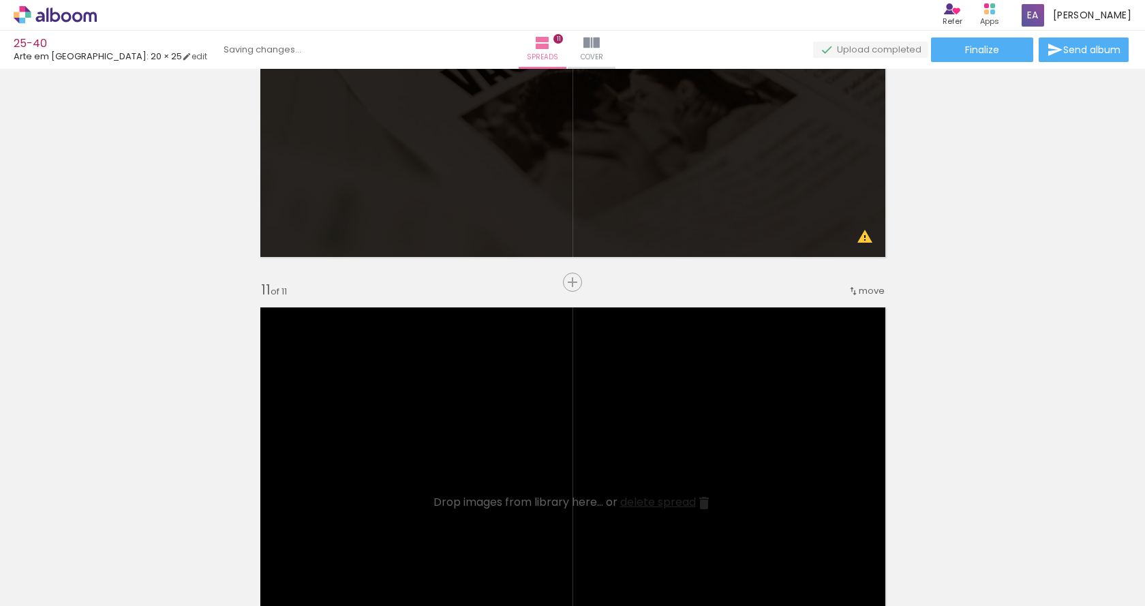
click at [102, 532] on iron-icon at bounding box center [94, 532] width 14 height 14
click at [178, 532] on iron-icon at bounding box center [171, 532] width 14 height 14
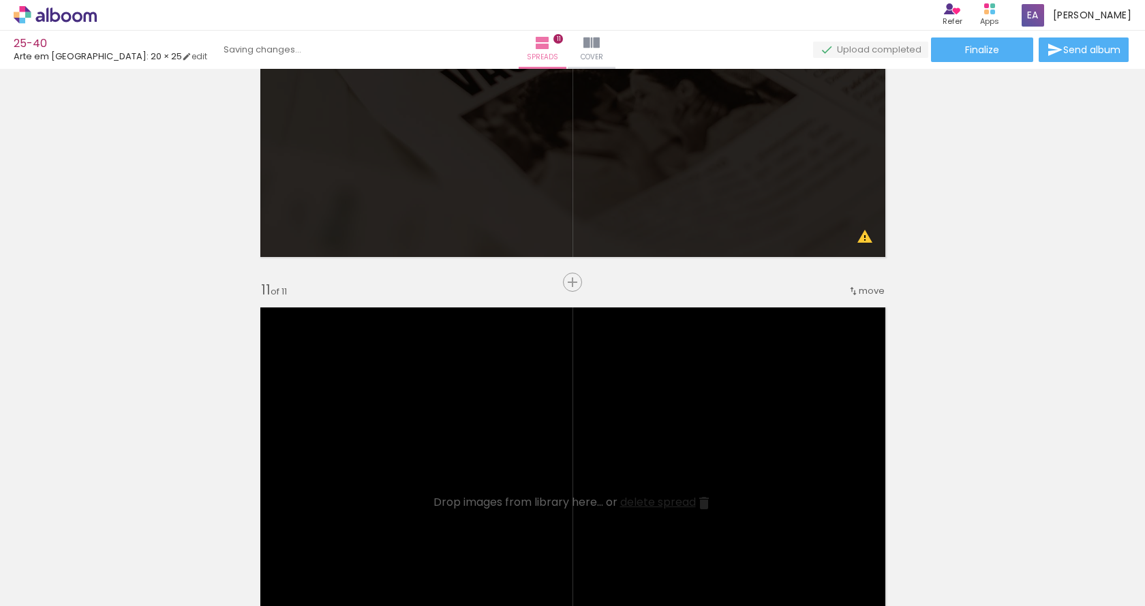
click at [178, 532] on iron-icon at bounding box center [171, 532] width 14 height 14
click at [102, 532] on iron-icon at bounding box center [94, 532] width 14 height 14
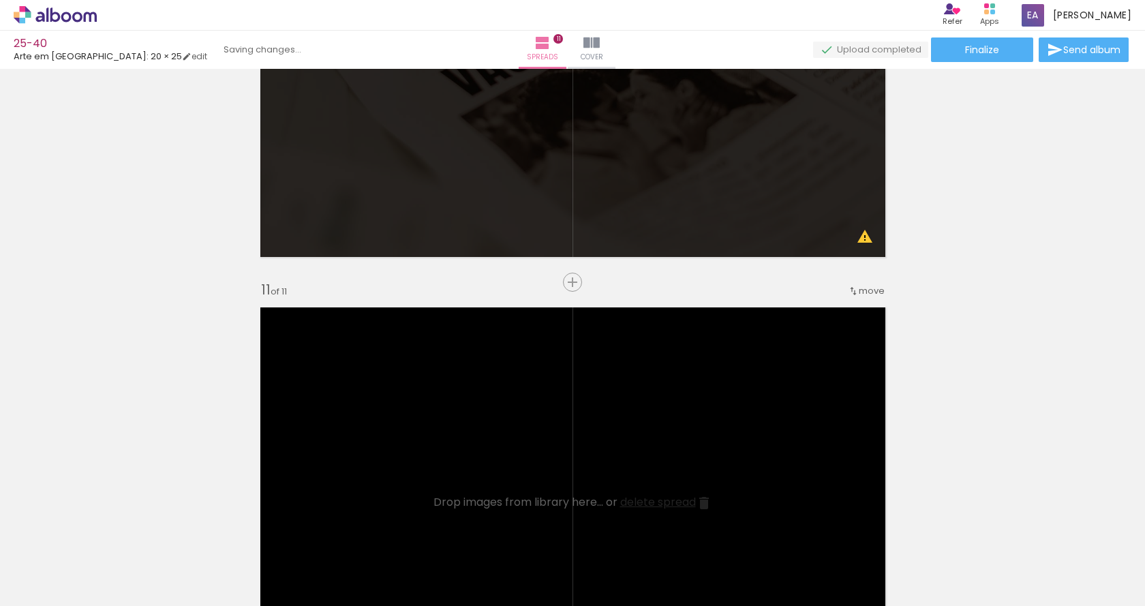
click at [102, 532] on iron-icon at bounding box center [94, 532] width 14 height 14
click at [178, 532] on iron-icon at bounding box center [171, 532] width 14 height 14
click at [102, 532] on iron-icon at bounding box center [94, 532] width 14 height 14
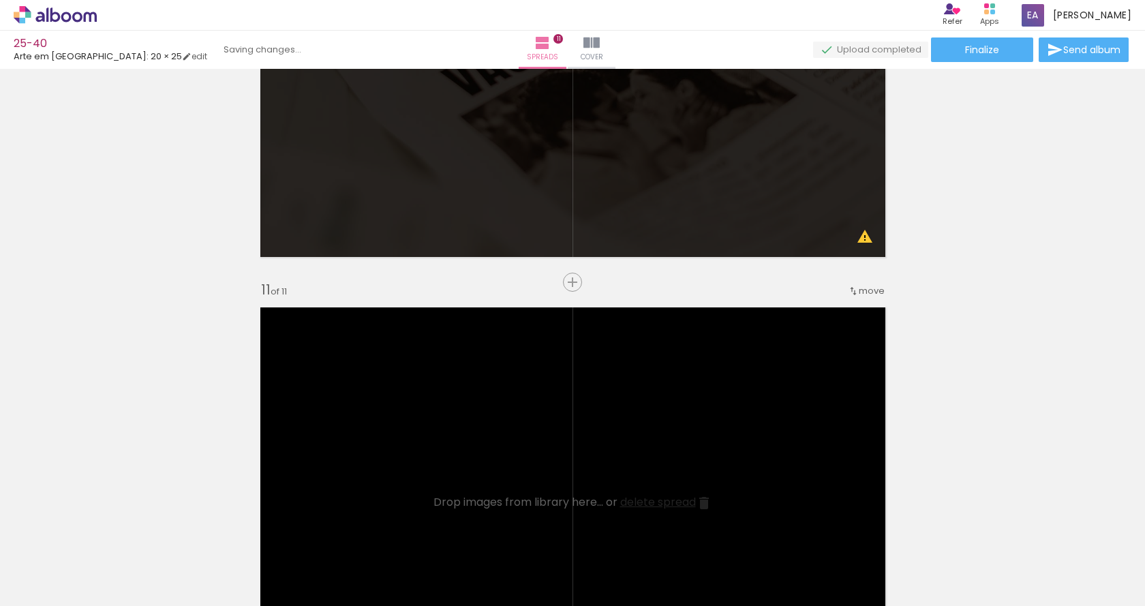
click at [102, 532] on iron-icon at bounding box center [94, 532] width 14 height 14
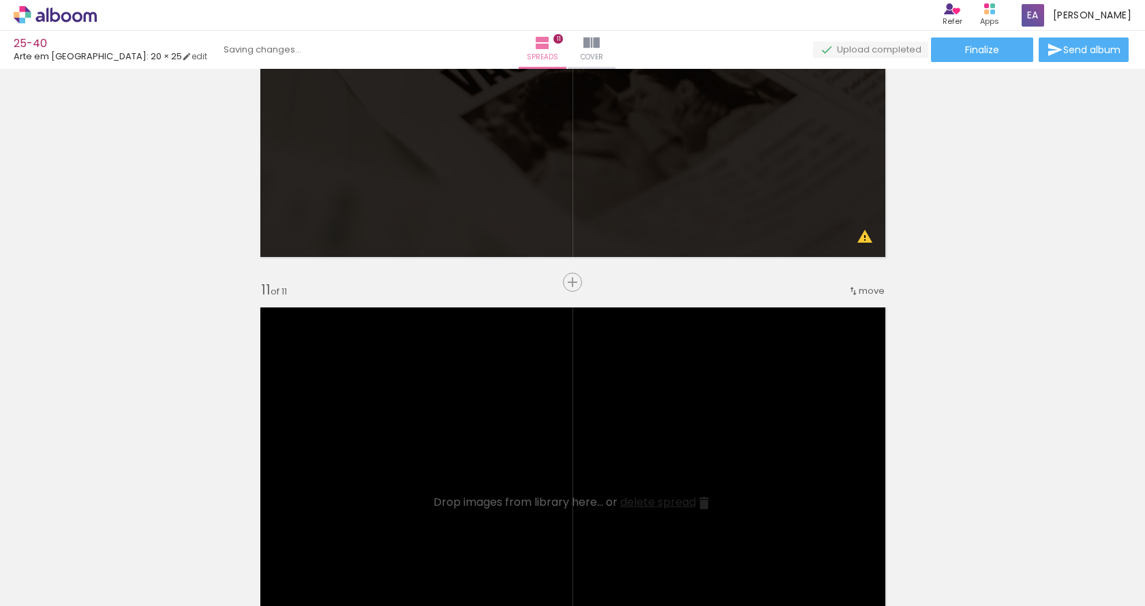
click at [102, 532] on iron-icon at bounding box center [94, 532] width 14 height 14
click at [100, 532] on iron-horizontal-list at bounding box center [85, 563] width 27 height 85
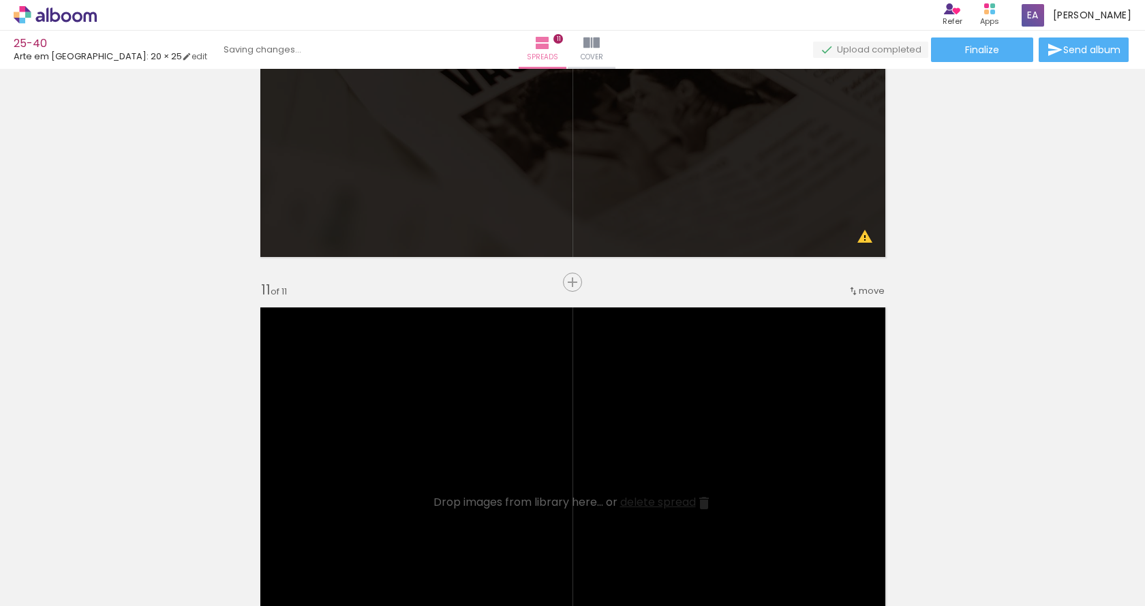
click at [100, 532] on iron-horizontal-list at bounding box center [85, 563] width 27 height 85
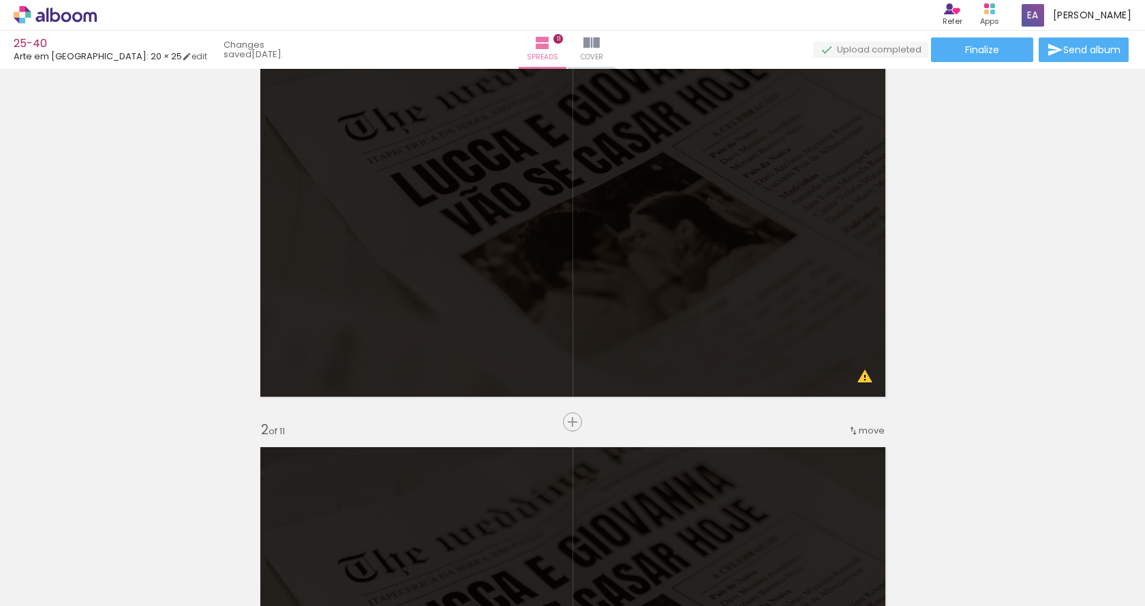
scroll to position [0, 0]
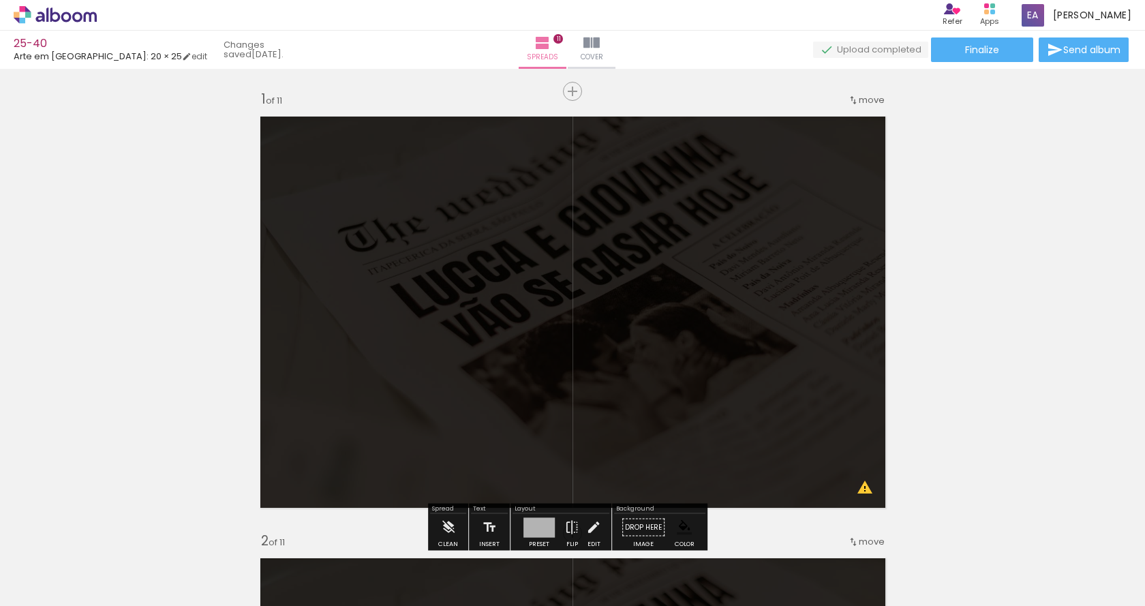
click at [28, 583] on iron-icon at bounding box center [20, 587] width 16 height 16
click at [0, 0] on input "file" at bounding box center [0, 0] width 0 height 0
